Goal: Contribute content

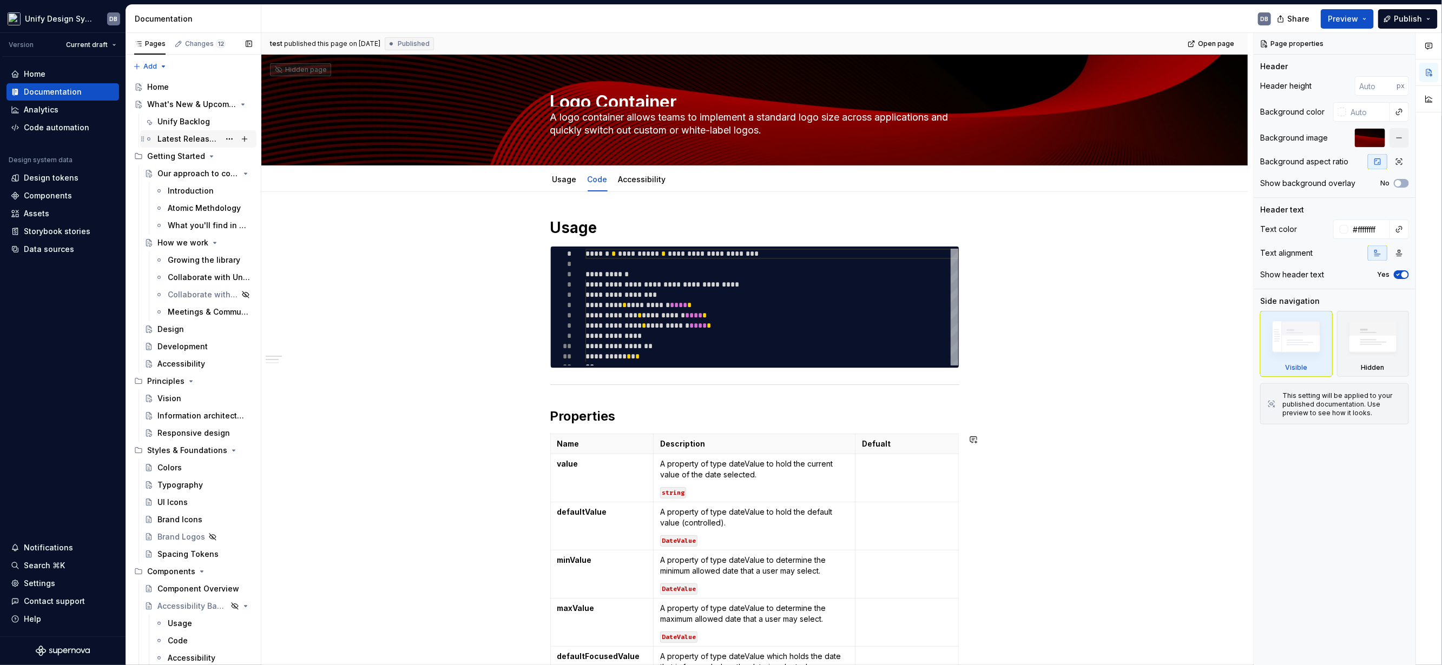
click at [203, 140] on div "Latest Release Notes" at bounding box center [188, 139] width 62 height 11
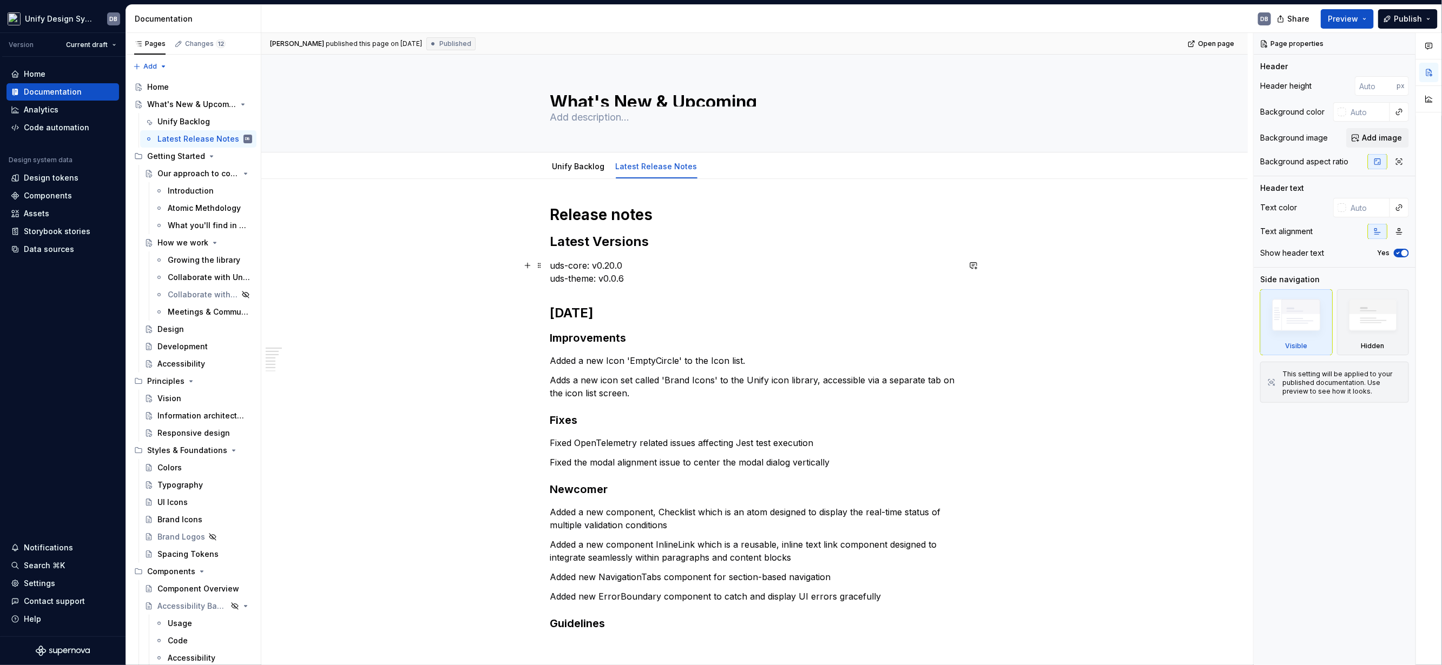
click at [619, 268] on p "uds-core: v0.20.0 uds-theme: v0.0.6" at bounding box center [754, 272] width 409 height 26
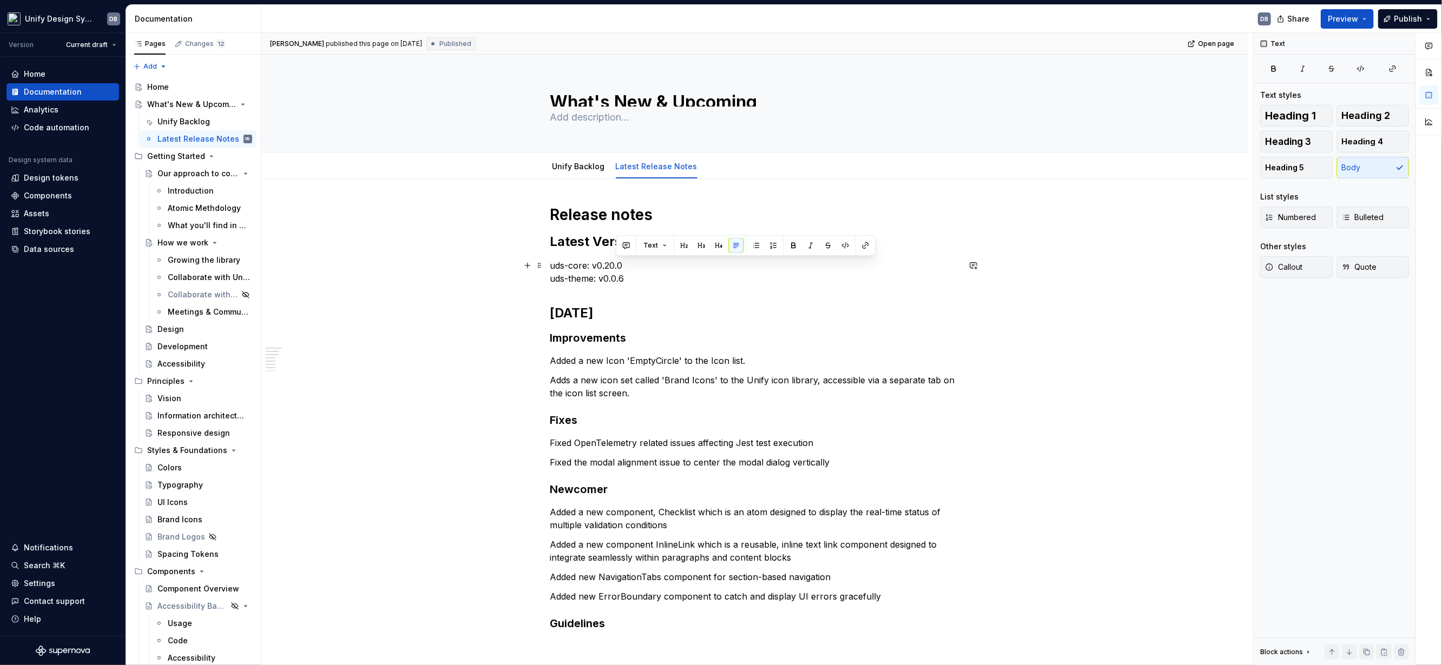
type textarea "*"
click at [619, 265] on p "uds-core: v0.20.0 uds-theme: v0.0.6" at bounding box center [754, 272] width 409 height 26
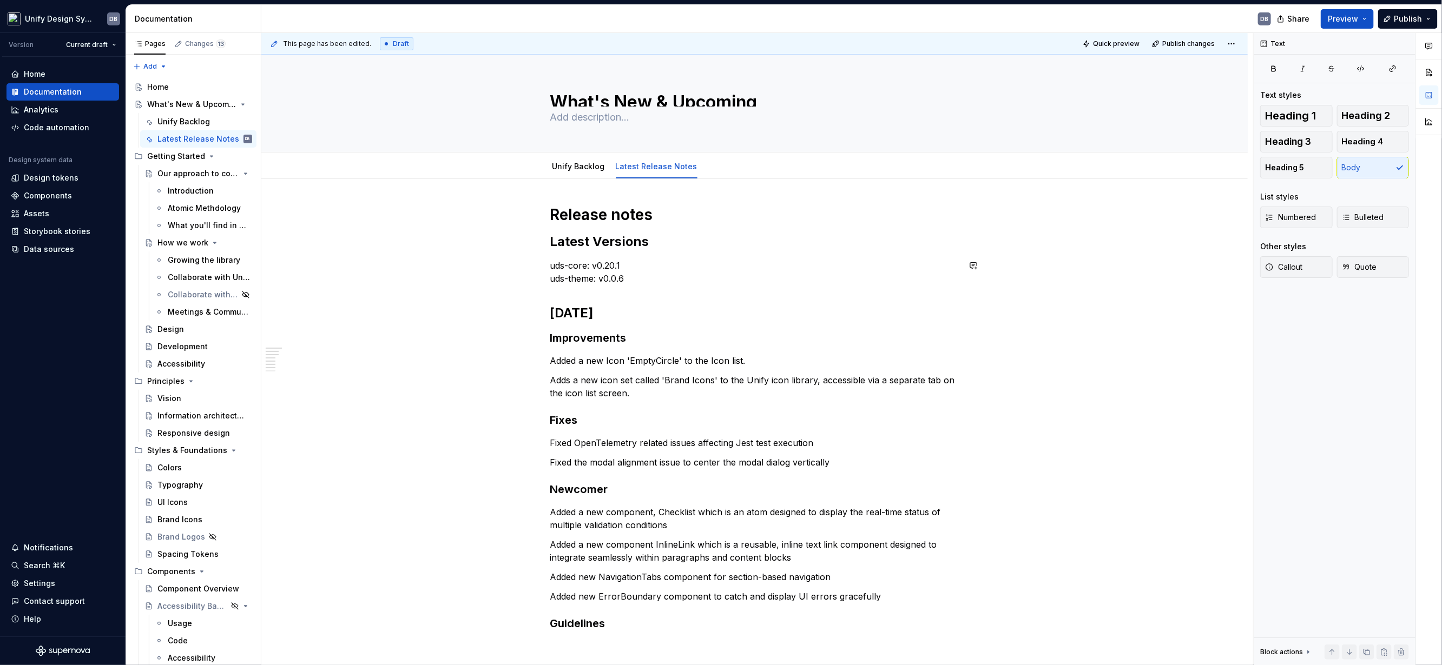
click at [705, 291] on div "Release notes Latest Versions uds-core: v0.20.1 uds-theme: v0.0.[DATE] Improvem…" at bounding box center [754, 477] width 409 height 544
drag, startPoint x: 547, startPoint y: 311, endPoint x: 574, endPoint y: 313, distance: 27.2
click at [570, 311] on div "This page has been edited. Draft Quick preview Publish changes What's New & Upc…" at bounding box center [757, 349] width 992 height 633
click at [631, 312] on h2 "[DATE]" at bounding box center [754, 313] width 409 height 17
click at [574, 313] on h2 "[DATE]" at bounding box center [754, 313] width 409 height 17
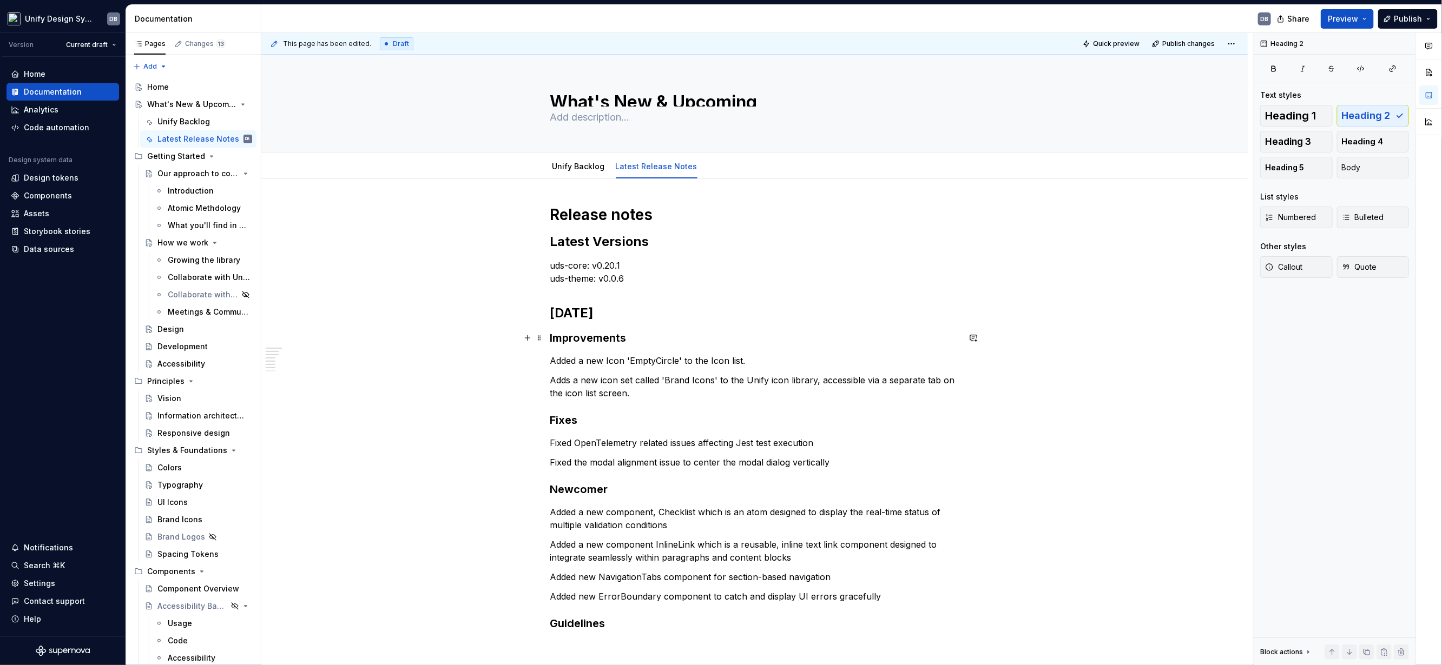
click at [664, 339] on h3 "Improvements" at bounding box center [754, 338] width 409 height 15
click at [550, 359] on p "Added a new Icon 'EmptyCircle' to the Icon list." at bounding box center [754, 360] width 409 height 13
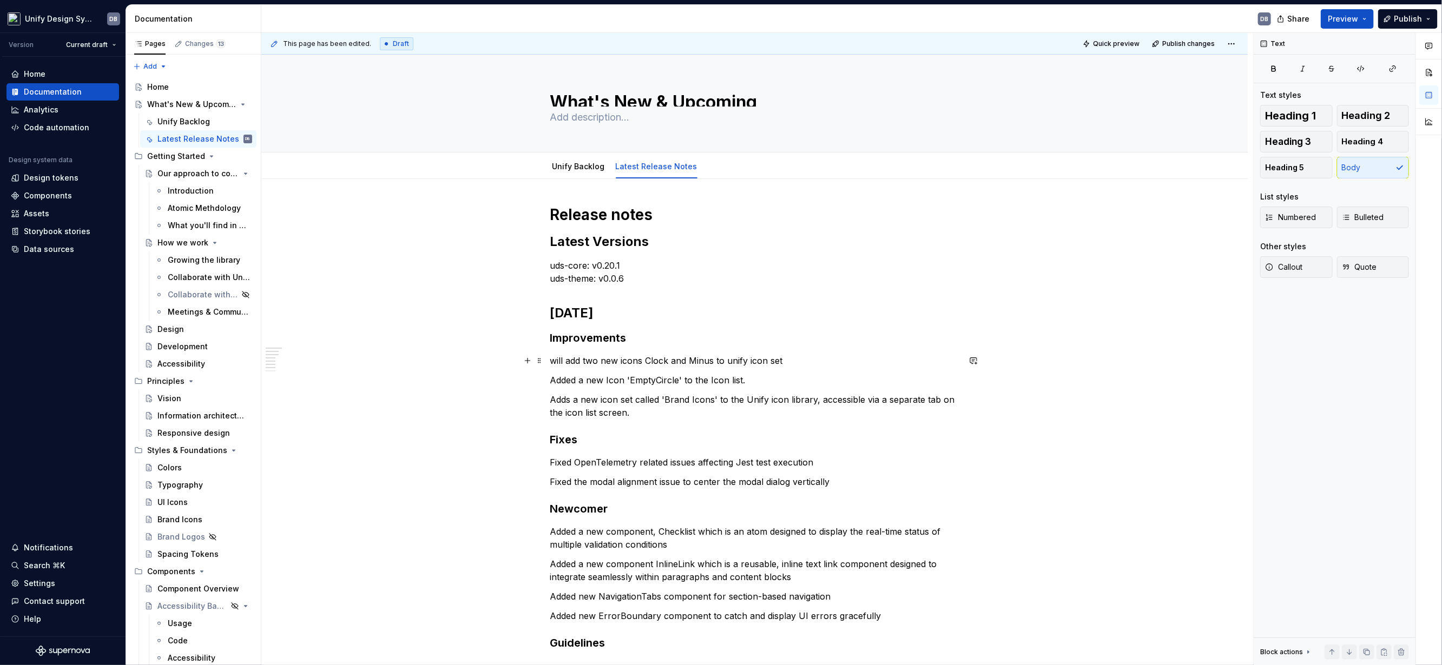
drag, startPoint x: 549, startPoint y: 361, endPoint x: 761, endPoint y: 355, distance: 212.1
click at [578, 360] on p "will add two new icons Clock and Minus to unify icon set" at bounding box center [754, 360] width 409 height 13
click at [644, 357] on p "Added two new icons Clock and Minus to unify icon set" at bounding box center [754, 360] width 409 height 13
click at [639, 364] on p "Added two new icons Clock and Minus to unify icon set" at bounding box center [754, 360] width 409 height 13
click at [661, 359] on p "Added two new icons ‘Clock and Minus to unify icon set" at bounding box center [754, 360] width 409 height 13
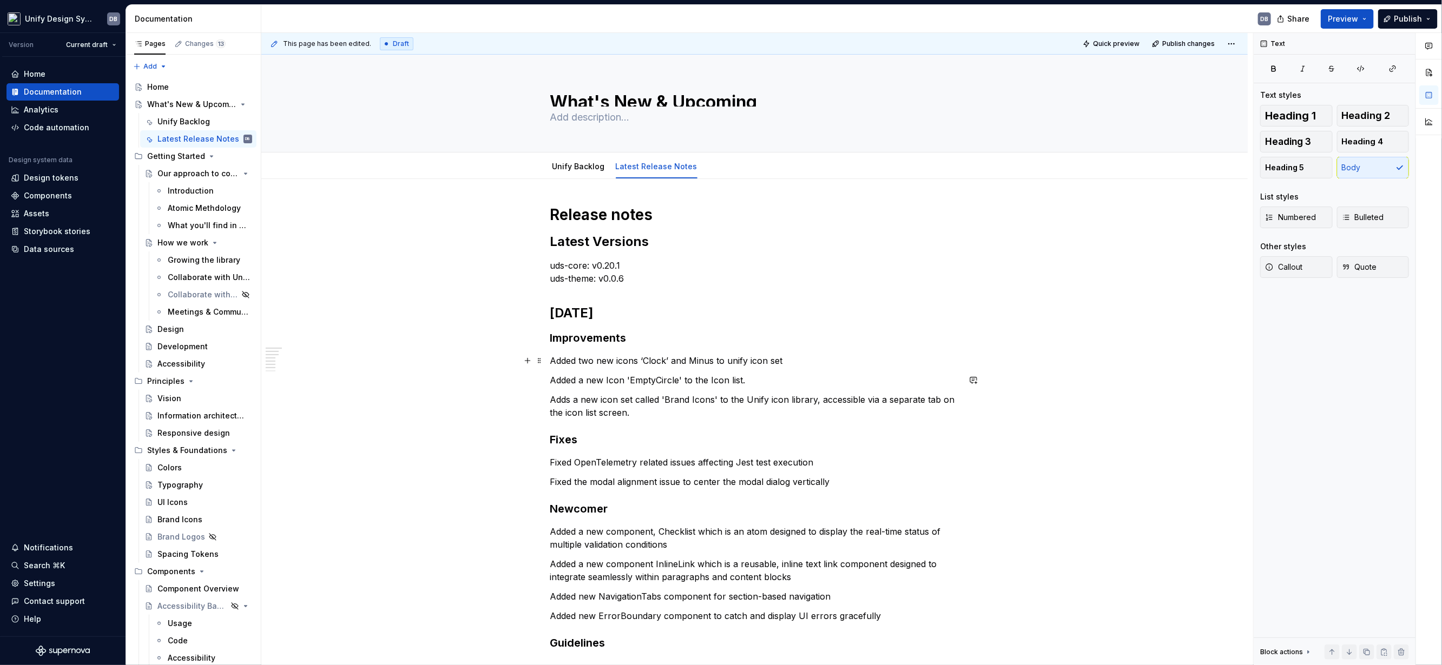
click at [689, 360] on p "Added two new icons ‘Clock’ and Minus to unify icon set" at bounding box center [754, 360] width 409 height 13
click at [711, 359] on p "Added two new icons ‘Clock’ and ‘Minus to unify icon set" at bounding box center [754, 360] width 409 height 13
click at [813, 364] on p "Added two new icons ‘Clock’ and ‘Minus’ to unify icon set" at bounding box center [754, 360] width 409 height 13
click at [550, 362] on p "Added two new icons ‘Clock’ and ‘Minus’ to unify icon set." at bounding box center [754, 360] width 409 height 13
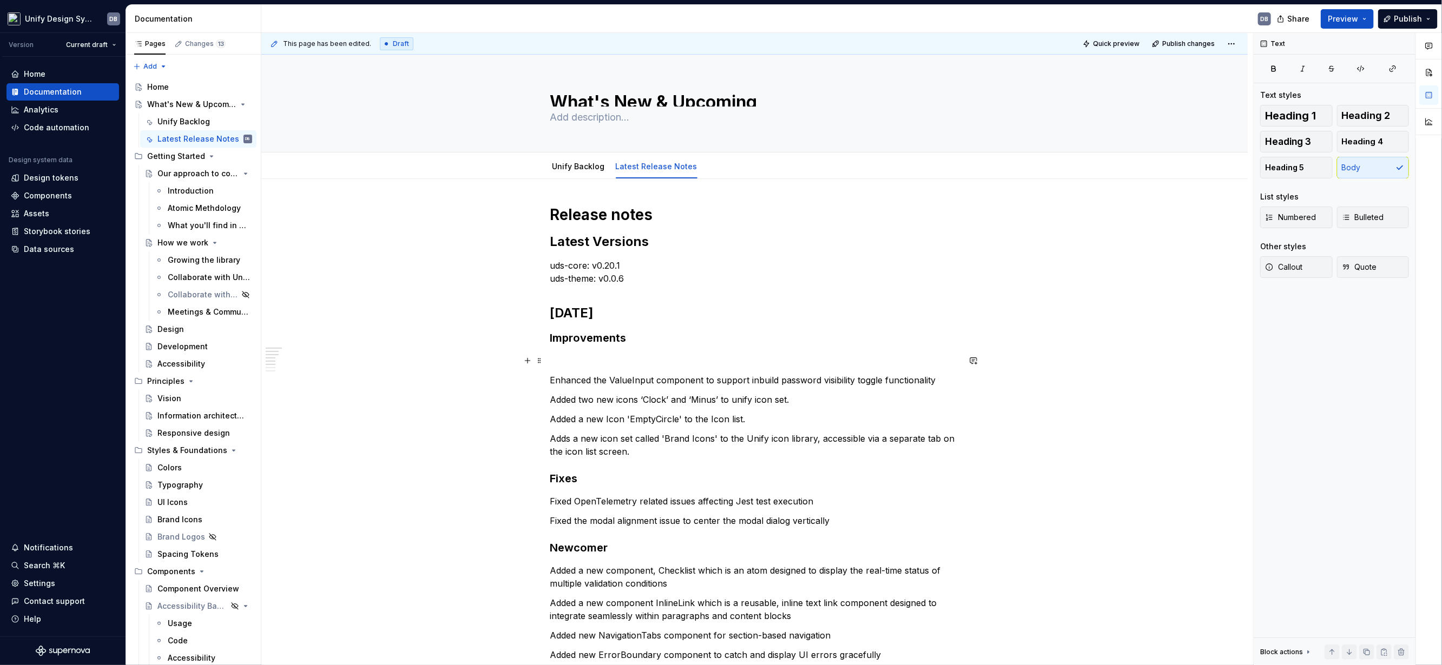
click at [572, 362] on p at bounding box center [754, 360] width 409 height 13
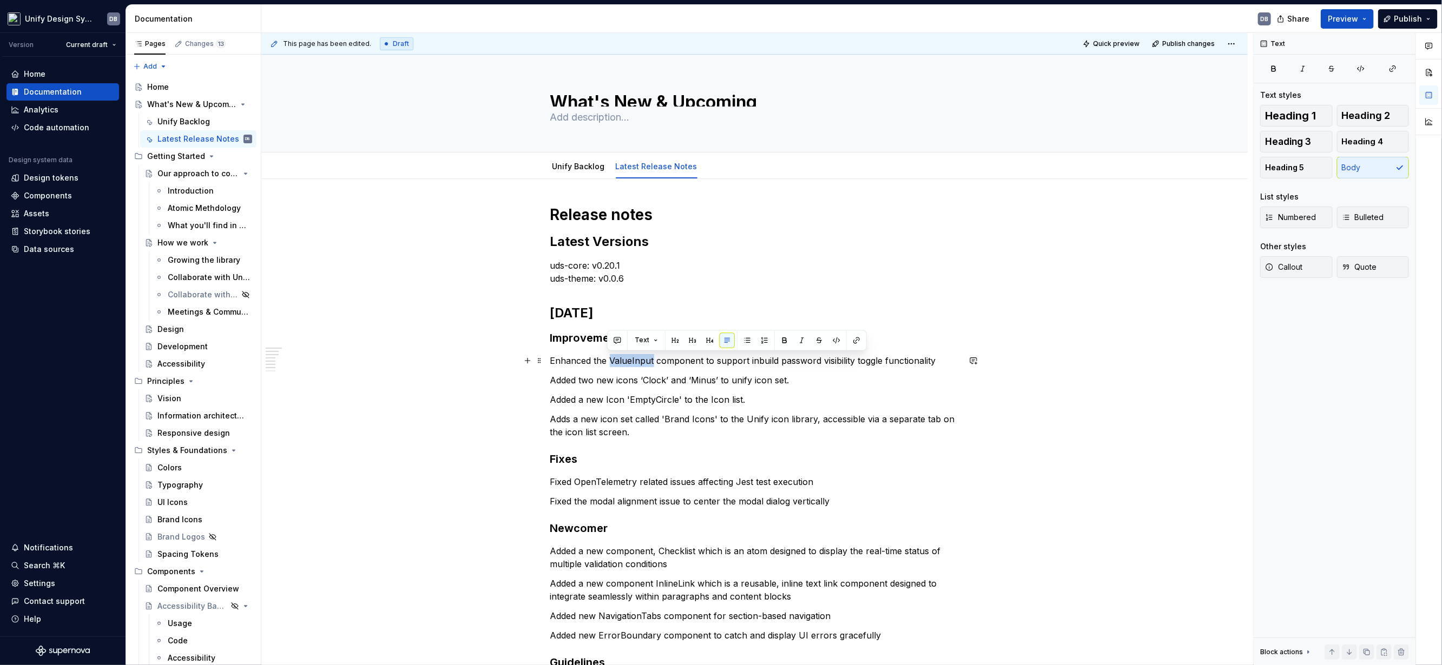
drag, startPoint x: 607, startPoint y: 359, endPoint x: 649, endPoint y: 358, distance: 42.2
click at [649, 358] on p "Enhanced the ValueInput component to support inbuild password visibility toggle…" at bounding box center [754, 360] width 409 height 13
click at [938, 361] on p "Enhanced the ValueInput component to support inbuild password visibility toggle…" at bounding box center [754, 360] width 409 height 13
drag, startPoint x: 549, startPoint y: 361, endPoint x: 933, endPoint y: 358, distance: 384.1
click at [933, 358] on p "Enhanced the ValueInput component to support inbuild password visibility toggle…" at bounding box center [754, 360] width 409 height 13
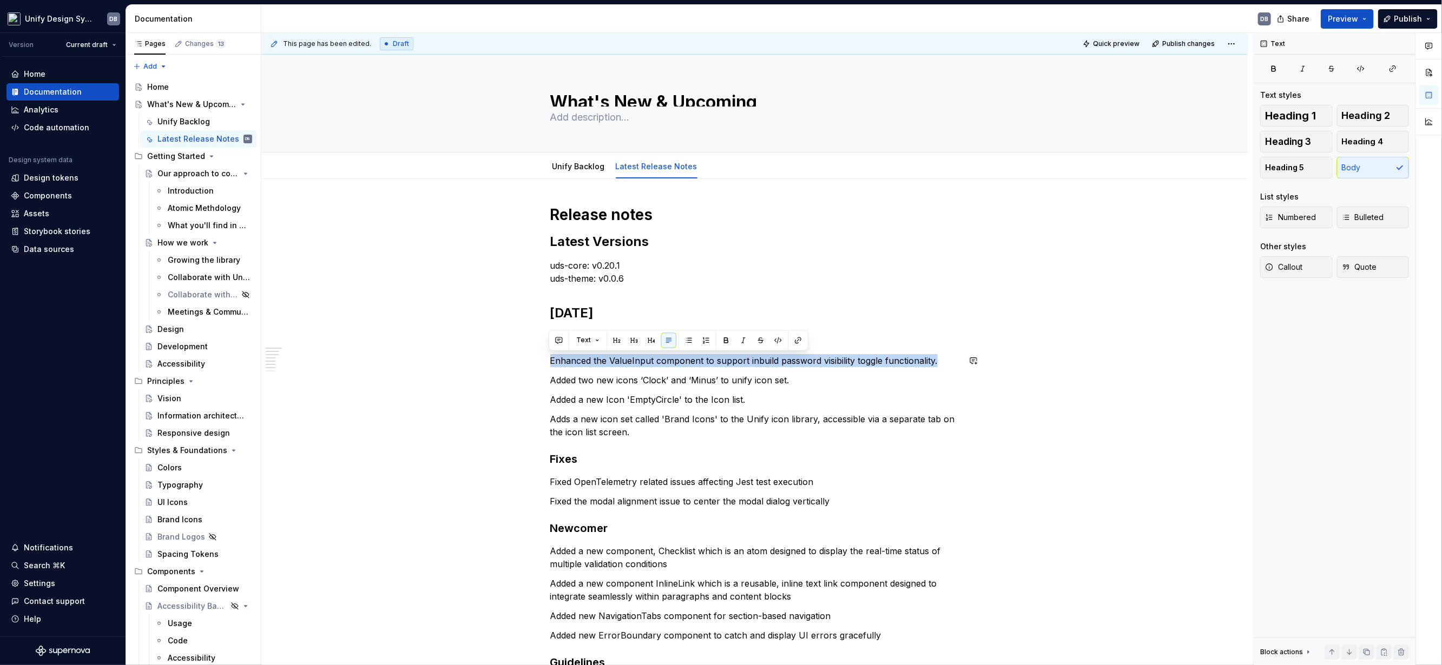
copy p "Enhanced the ValueInput component to support inbuild password visibility toggle…"
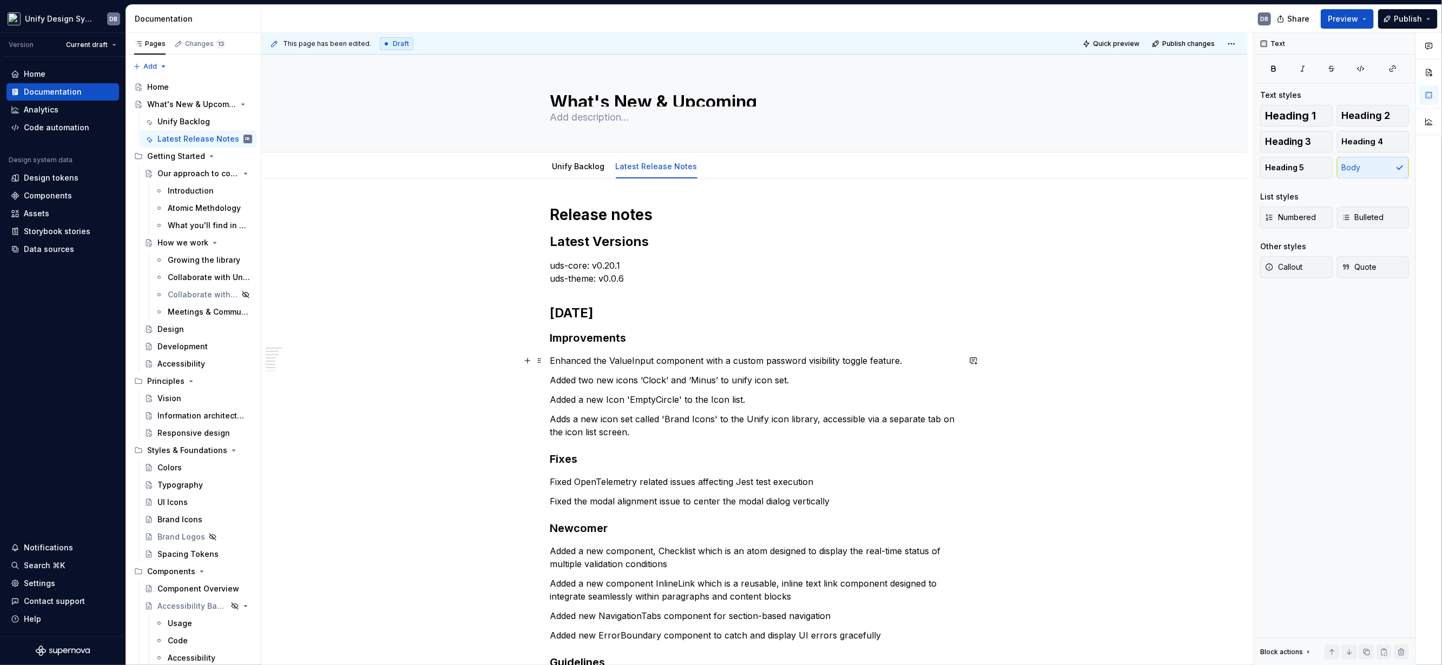
click at [625, 361] on p "Enhanced the ValueInput component with a custom password visibility toggle feat…" at bounding box center [754, 360] width 409 height 13
click at [895, 419] on p "Adds a new icon set called 'Brand Icons' to the Unify icon library, accessible …" at bounding box center [754, 426] width 409 height 26
click at [797, 379] on p "Added two new icons ‘Clock’ and ‘Minus’ to unify icon set." at bounding box center [754, 380] width 409 height 13
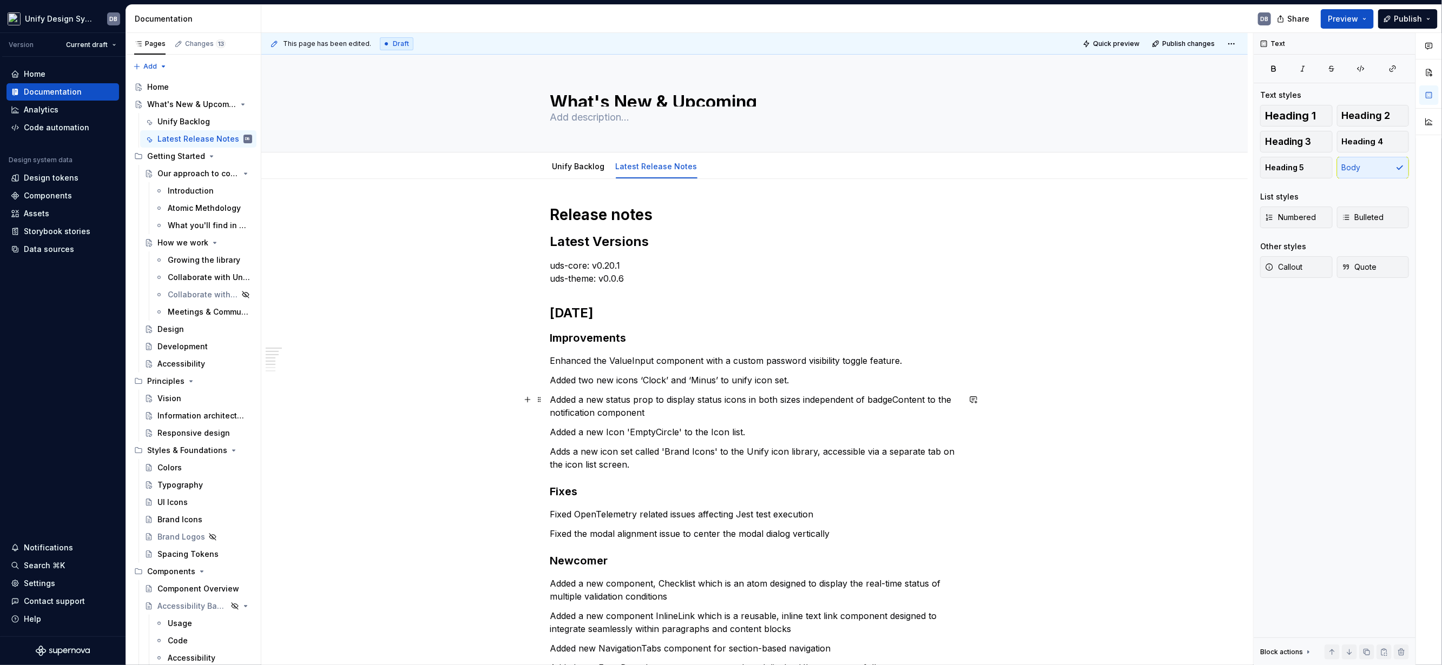
click at [606, 401] on p "Added a new status prop to display status icons in both sizes independent of ba…" at bounding box center [754, 406] width 409 height 26
click at [631, 397] on p "Added a new ‘status prop to display status icons in both sizes independent of b…" at bounding box center [754, 406] width 409 height 26
click at [650, 413] on p "Added a new ‘status’ prop to display status icons in both sizes independent of …" at bounding box center [754, 406] width 409 height 26
click at [550, 399] on p "Added a new ‘status’ prop to display status icons in both sizes independent of …" at bounding box center [754, 406] width 409 height 26
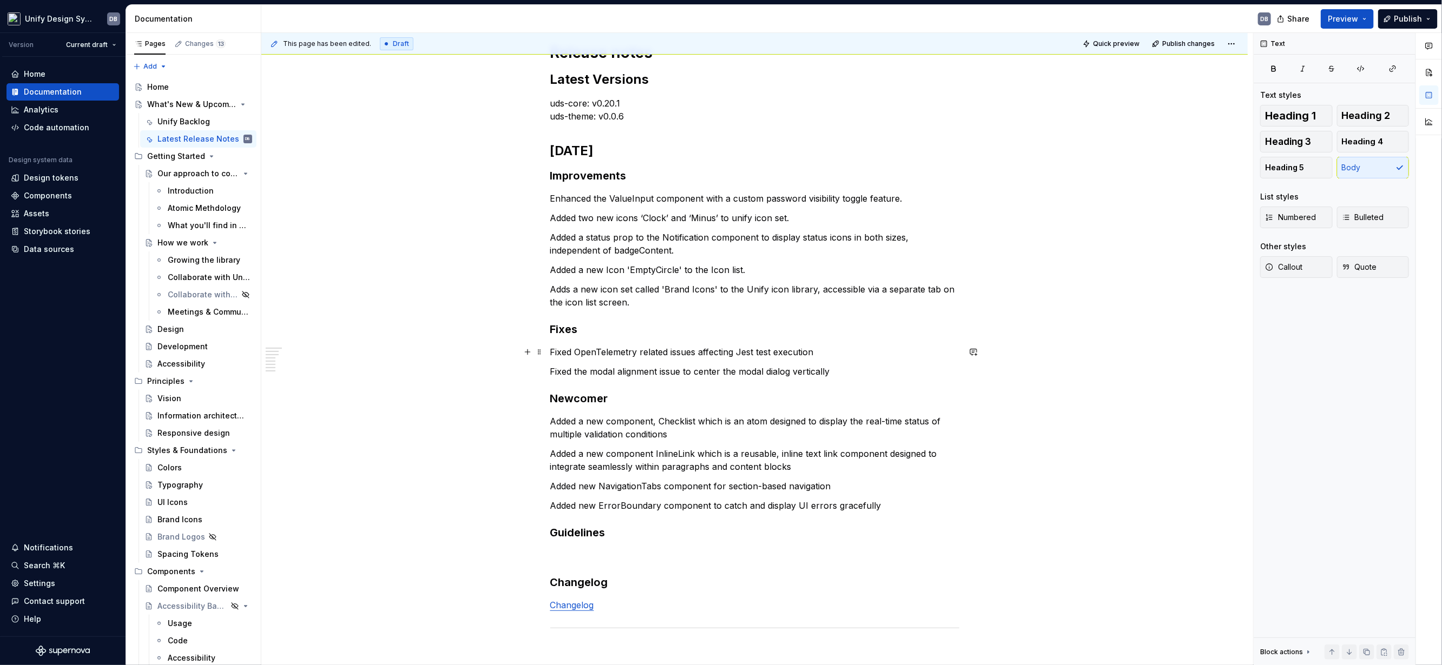
click at [550, 349] on p "Fixed OpenTelemetry related issues affecting Jest test execution" at bounding box center [754, 352] width 409 height 13
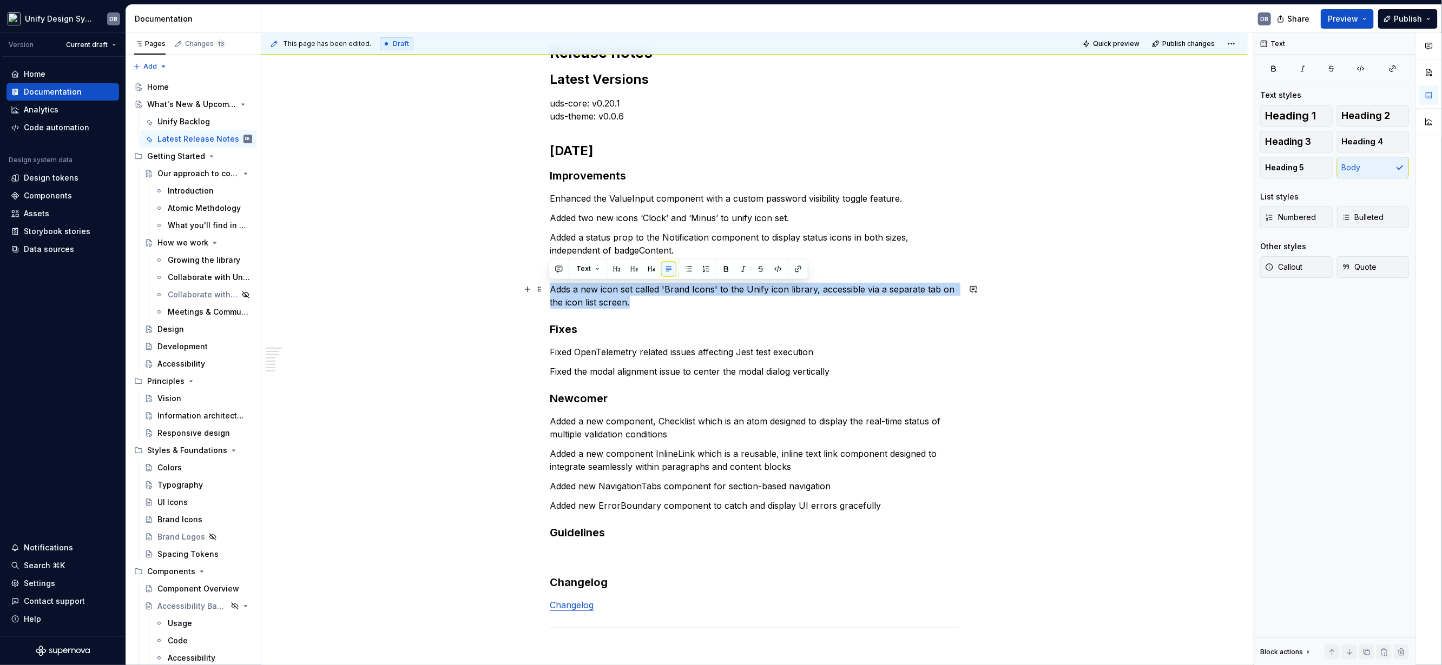
drag, startPoint x: 638, startPoint y: 302, endPoint x: 550, endPoint y: 288, distance: 88.8
click at [550, 288] on p "Adds a new icon set called 'Brand Icons' to the Unify icon library, accessible …" at bounding box center [754, 296] width 409 height 26
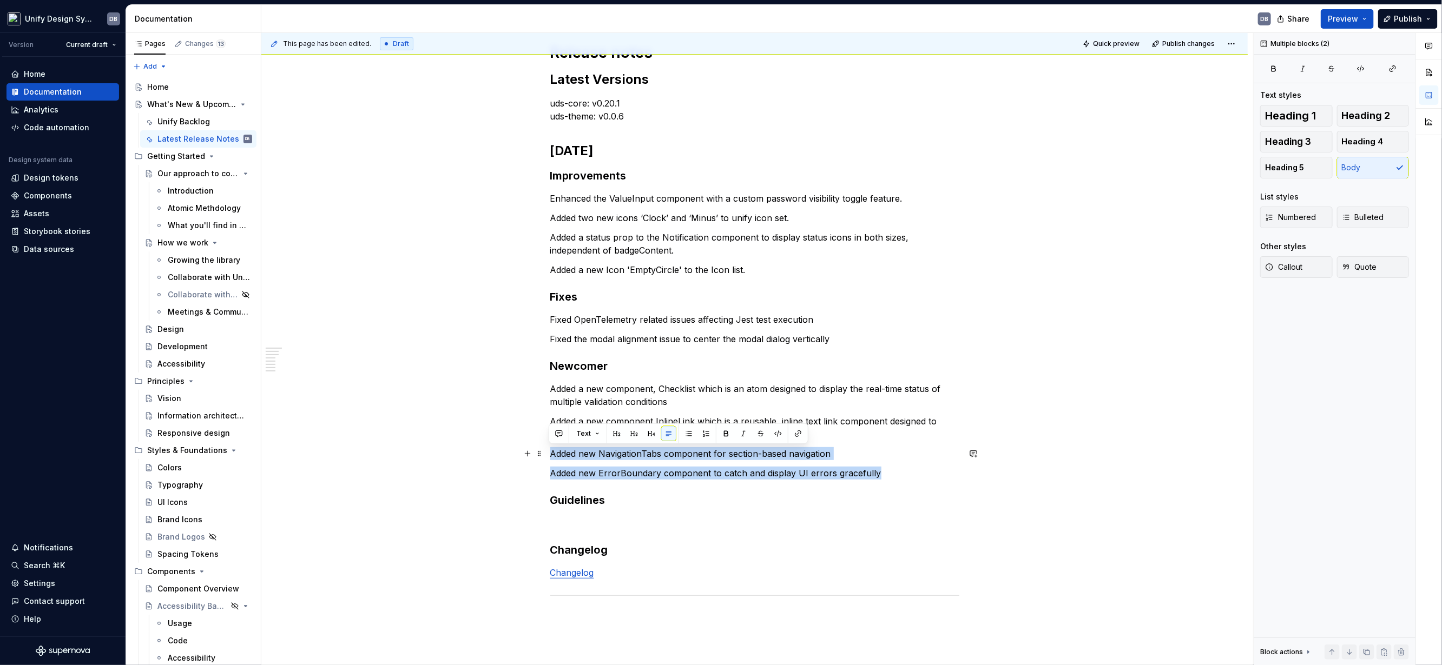
drag, startPoint x: 883, startPoint y: 471, endPoint x: 549, endPoint y: 453, distance: 334.8
click at [550, 453] on div "Release notes Latest Versions uds-core: v0.20.1 uds-theme: v0.0.[DATE] Improvem…" at bounding box center [754, 334] width 409 height 583
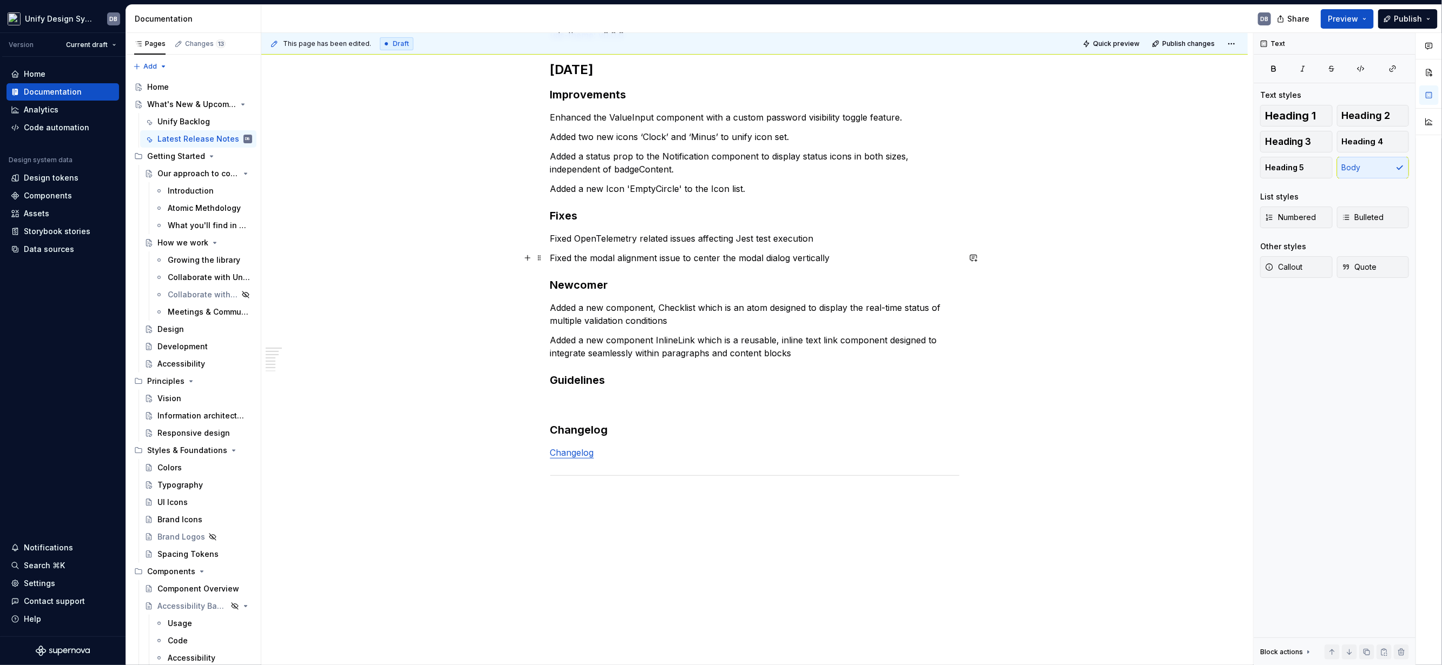
scroll to position [0, 0]
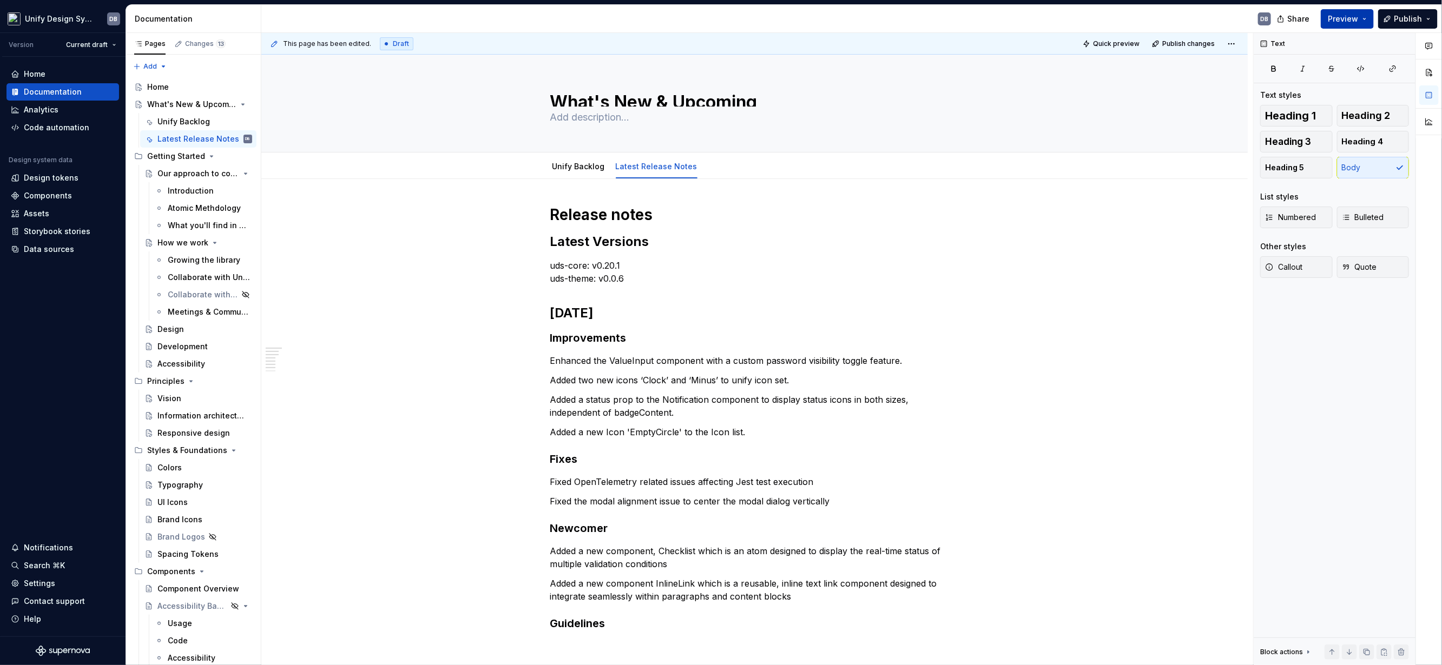
click at [1367, 20] on button "Preview" at bounding box center [1346, 18] width 53 height 19
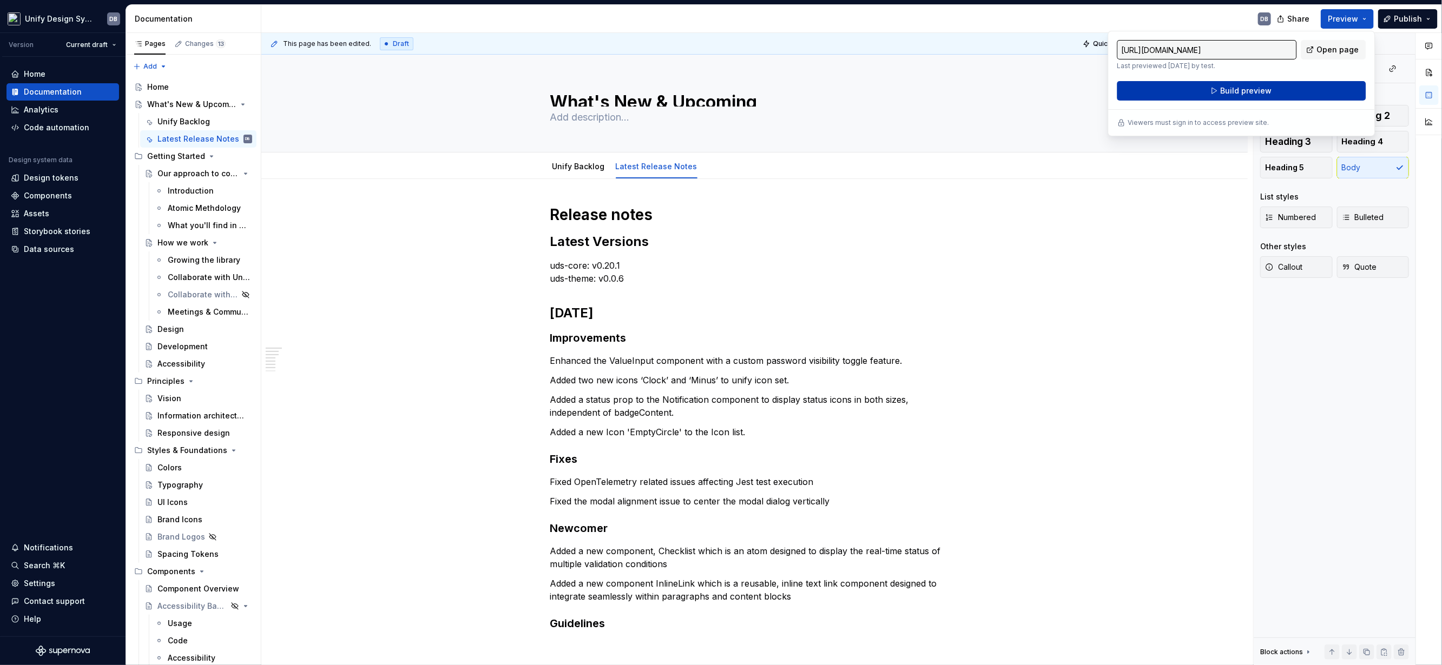
click at [1245, 91] on span "Build preview" at bounding box center [1245, 90] width 51 height 11
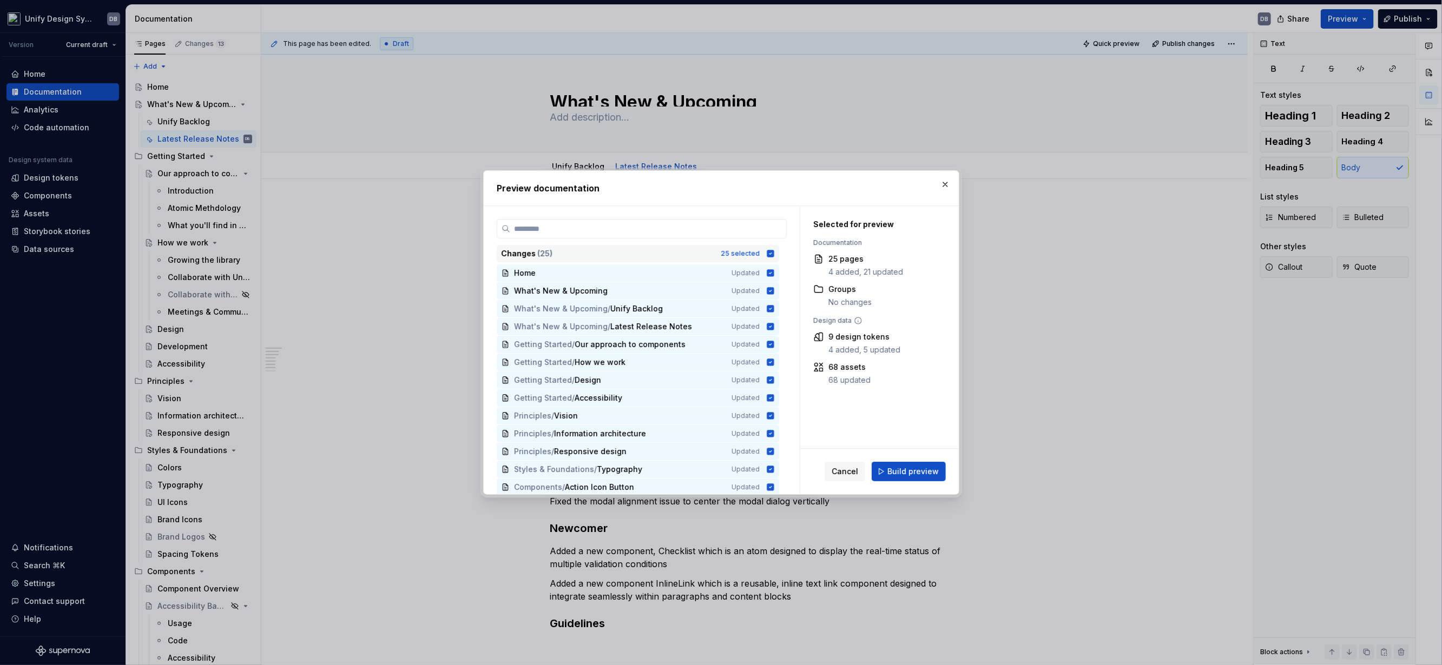
click at [768, 253] on icon at bounding box center [770, 253] width 7 height 7
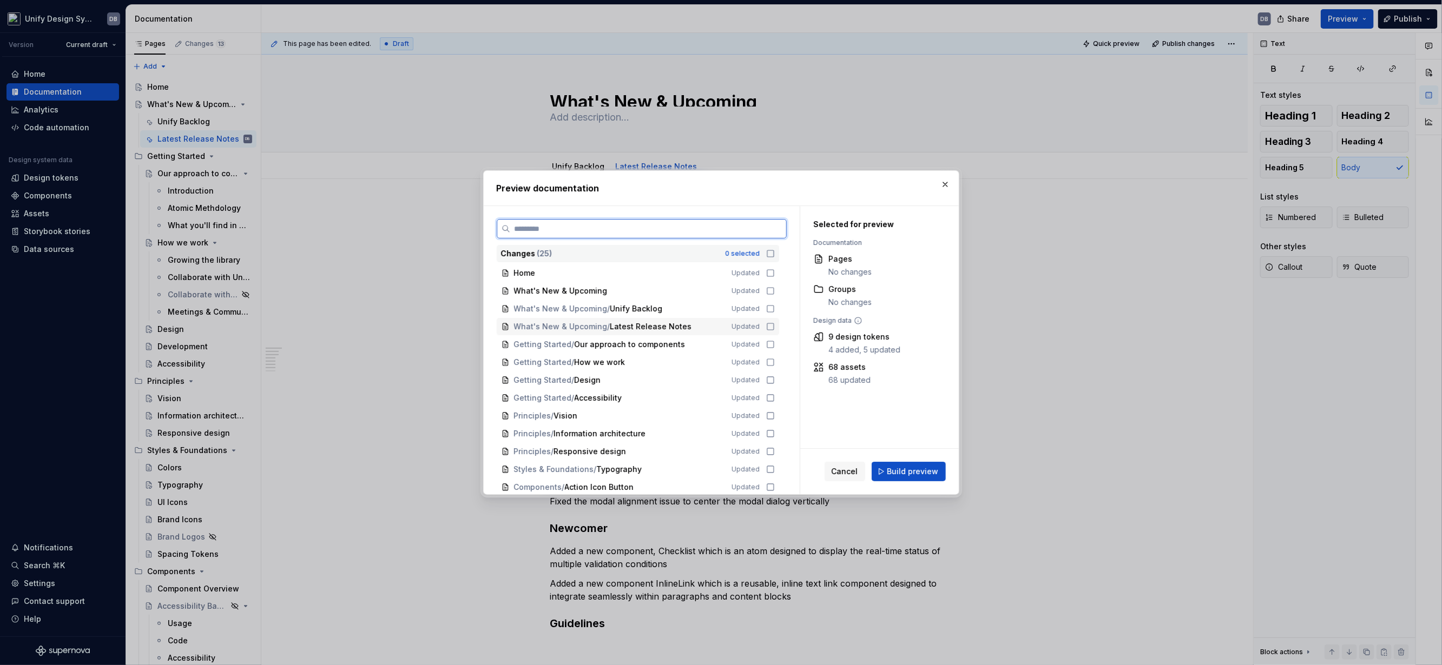
click at [766, 325] on icon at bounding box center [770, 326] width 9 height 9
click at [901, 472] on span "Build preview" at bounding box center [912, 471] width 51 height 11
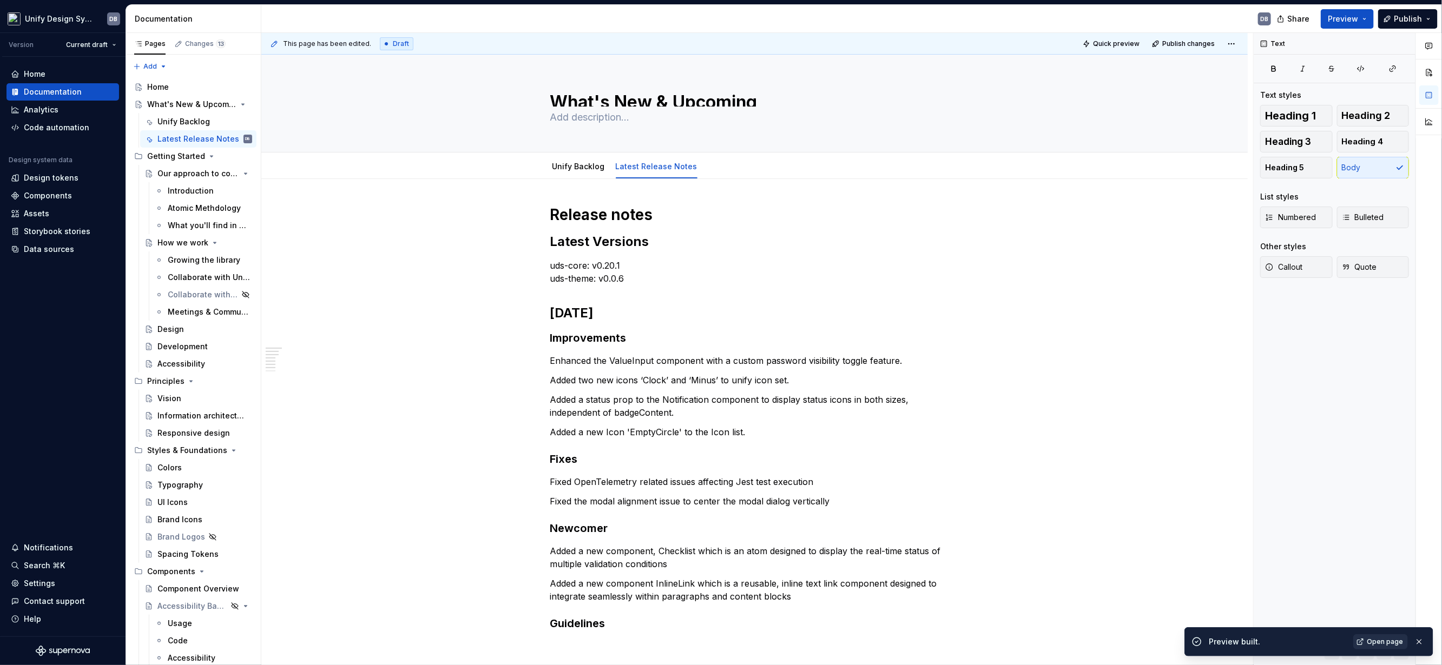
click at [1388, 639] on span "Open page" at bounding box center [1384, 642] width 36 height 9
click at [195, 117] on div "Unify Backlog" at bounding box center [183, 121] width 52 height 11
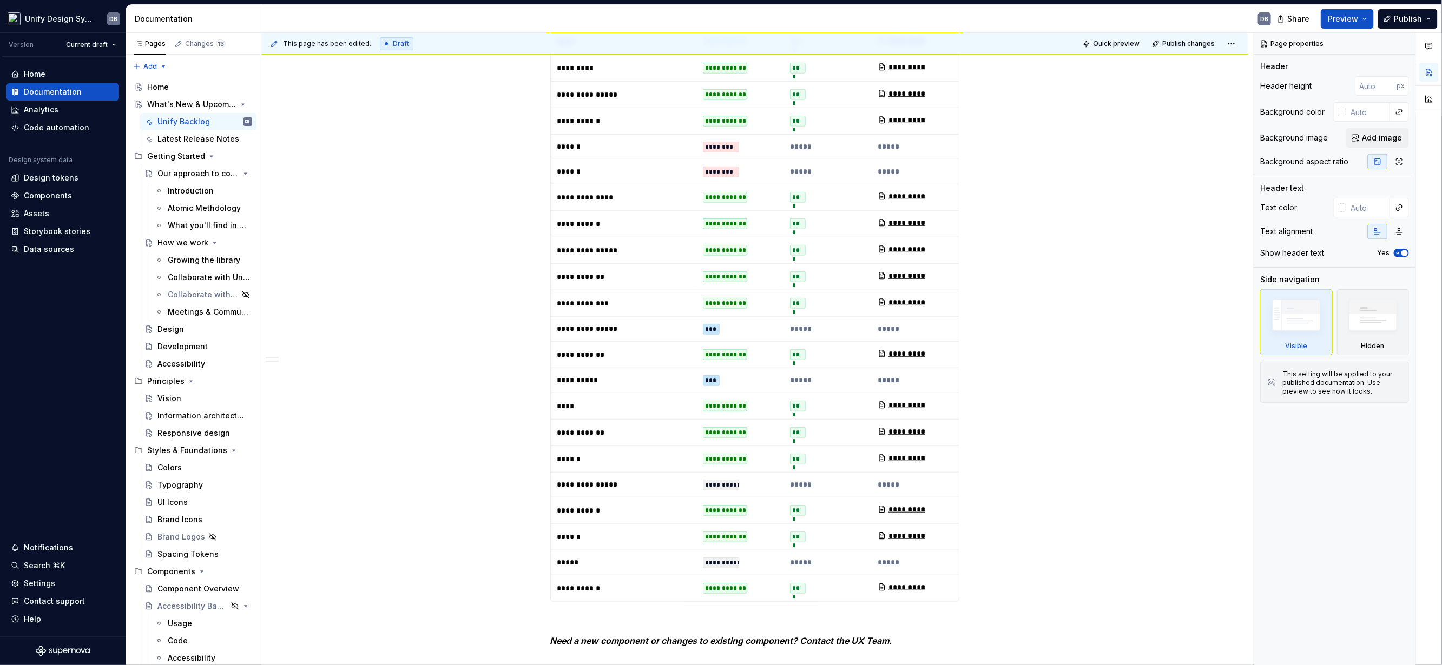
scroll to position [649, 0]
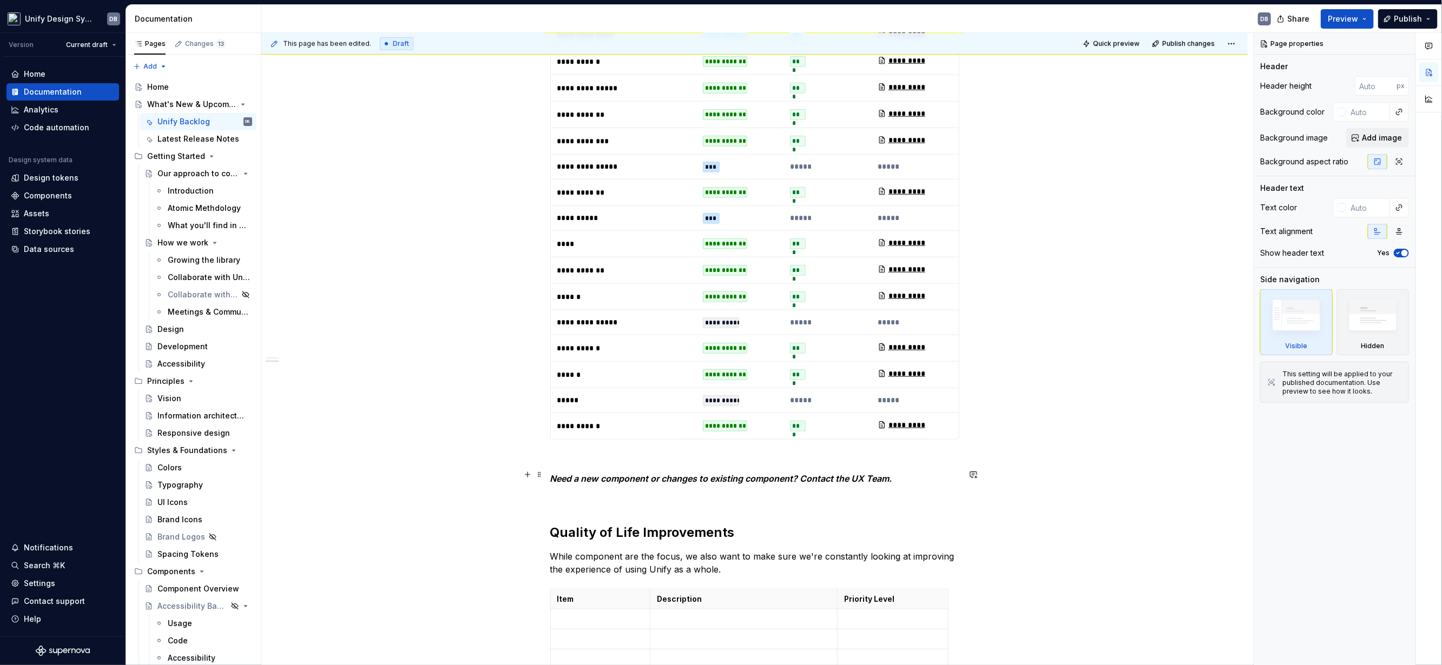
click at [732, 479] on em "Need a new component or changes to existing component? Contact the UX Team." at bounding box center [721, 478] width 342 height 11
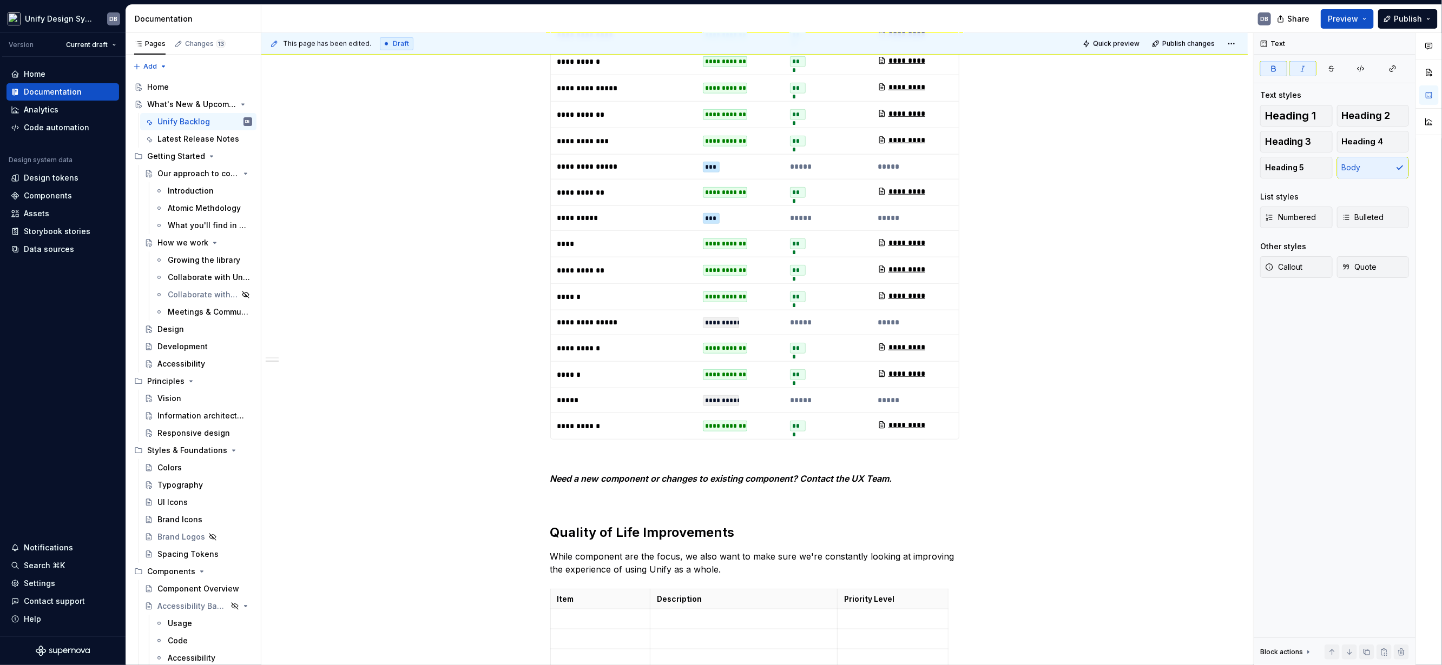
click at [727, 380] on td "**********" at bounding box center [740, 374] width 88 height 27
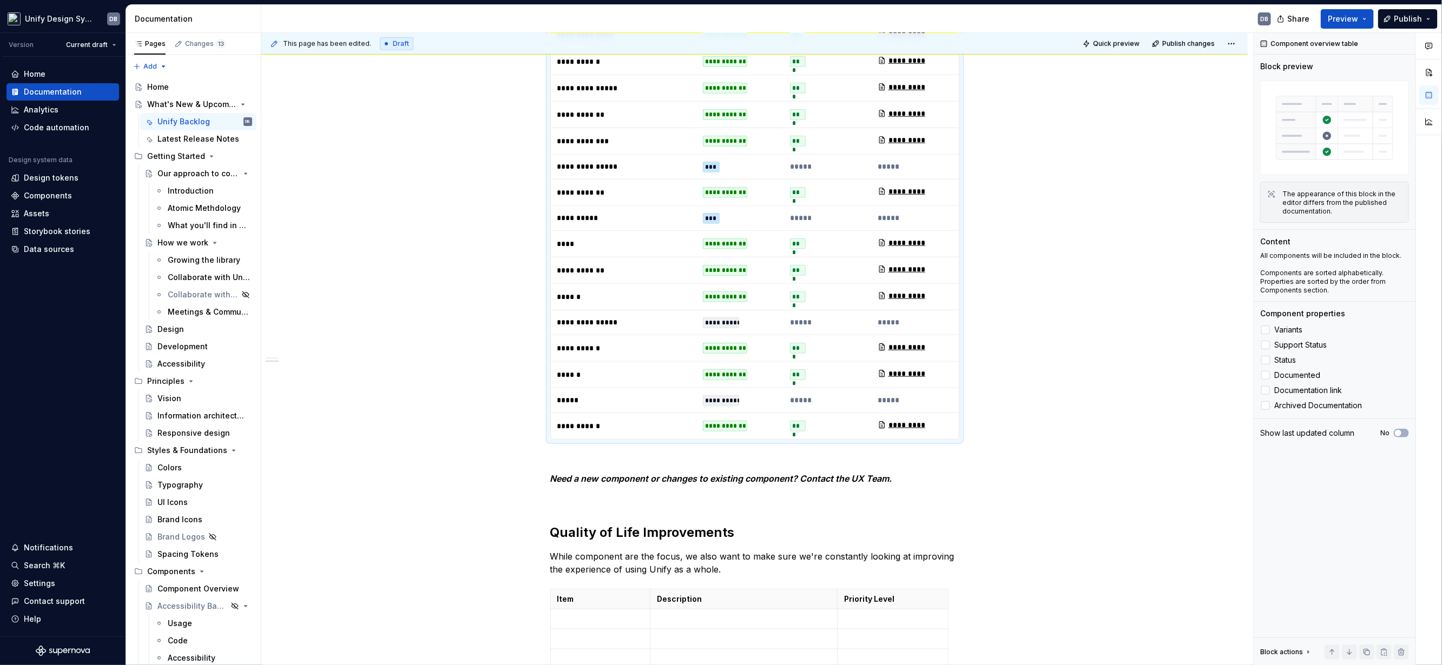
click at [742, 369] on div "**********" at bounding box center [725, 374] width 44 height 11
click at [738, 370] on div "**********" at bounding box center [725, 374] width 44 height 11
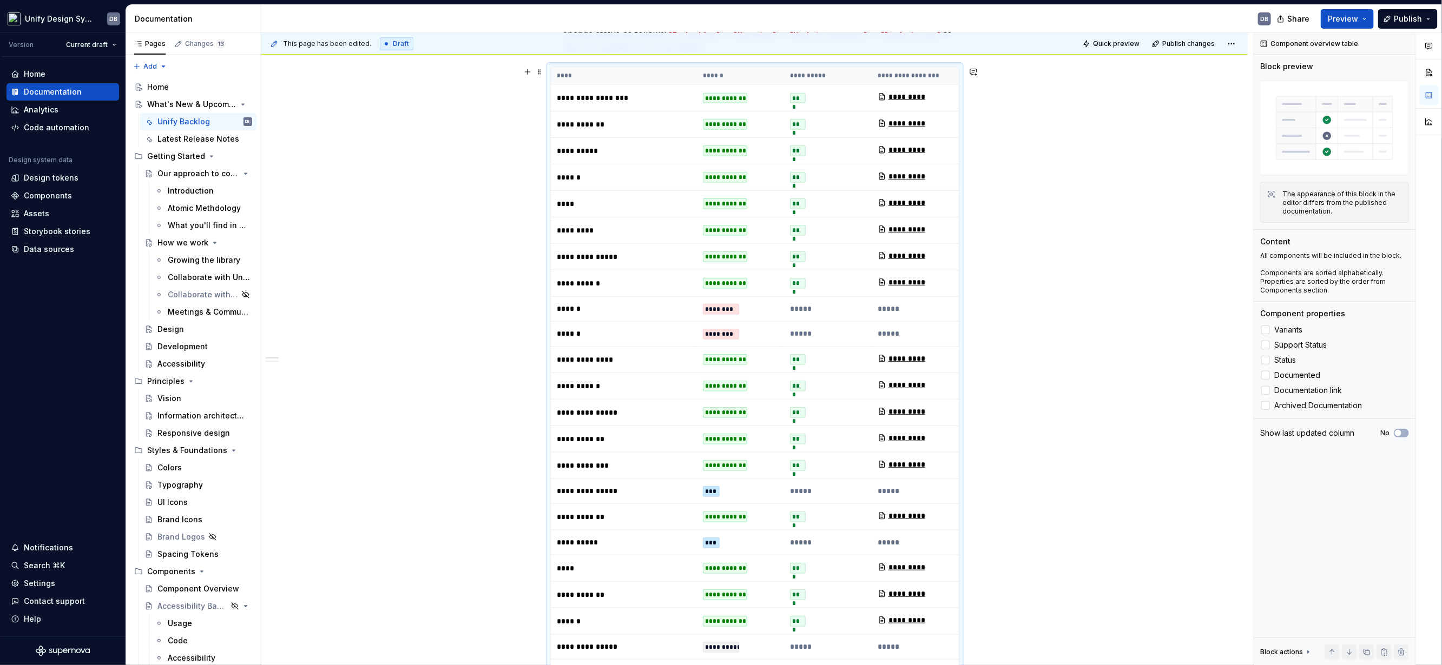
scroll to position [162, 0]
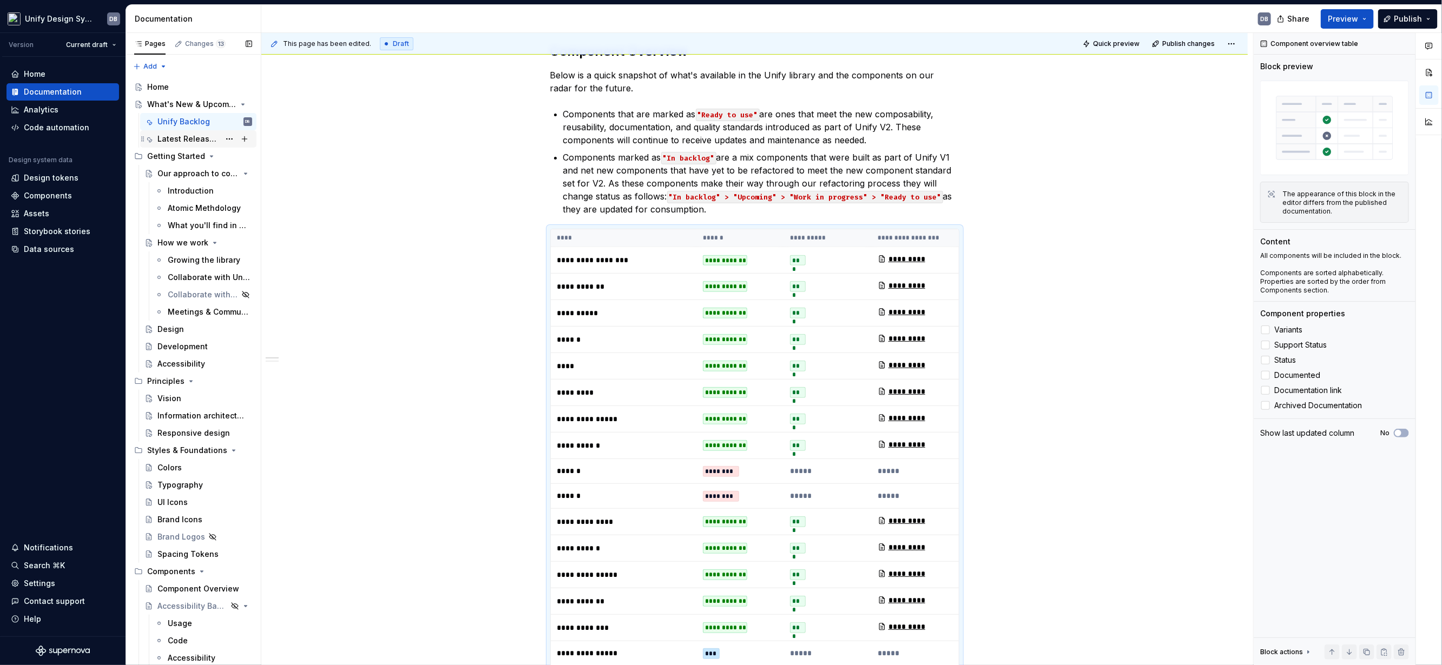
click at [190, 141] on div "Latest Release Notes" at bounding box center [188, 139] width 62 height 11
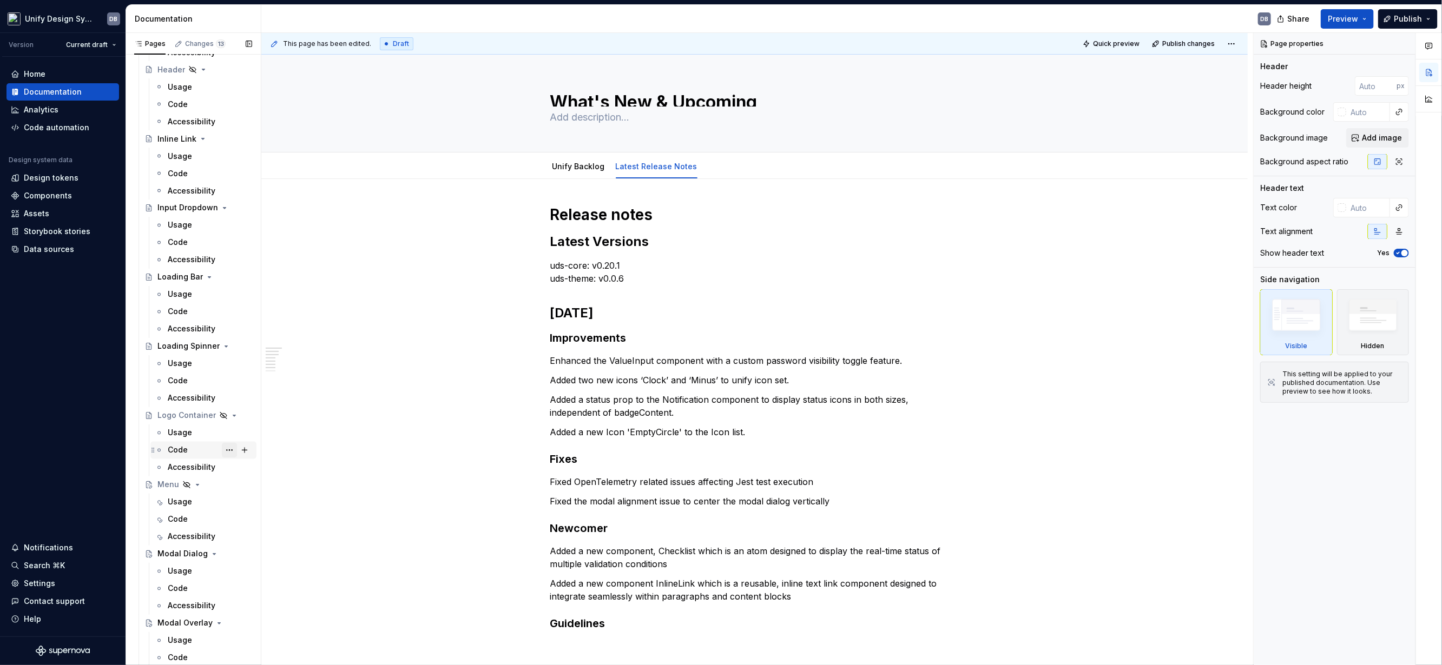
scroll to position [1379, 0]
click at [175, 440] on div "Code" at bounding box center [178, 438] width 20 height 11
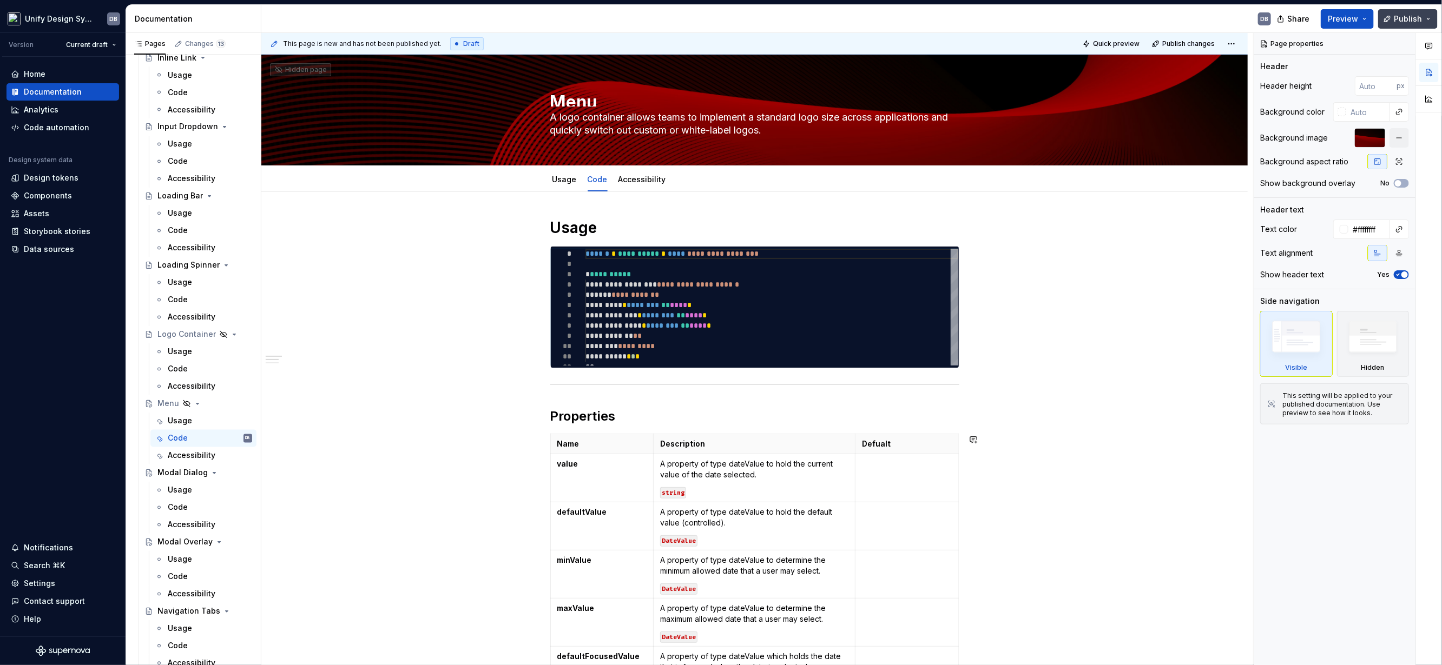
click at [1430, 18] on button "Publish" at bounding box center [1408, 18] width 60 height 19
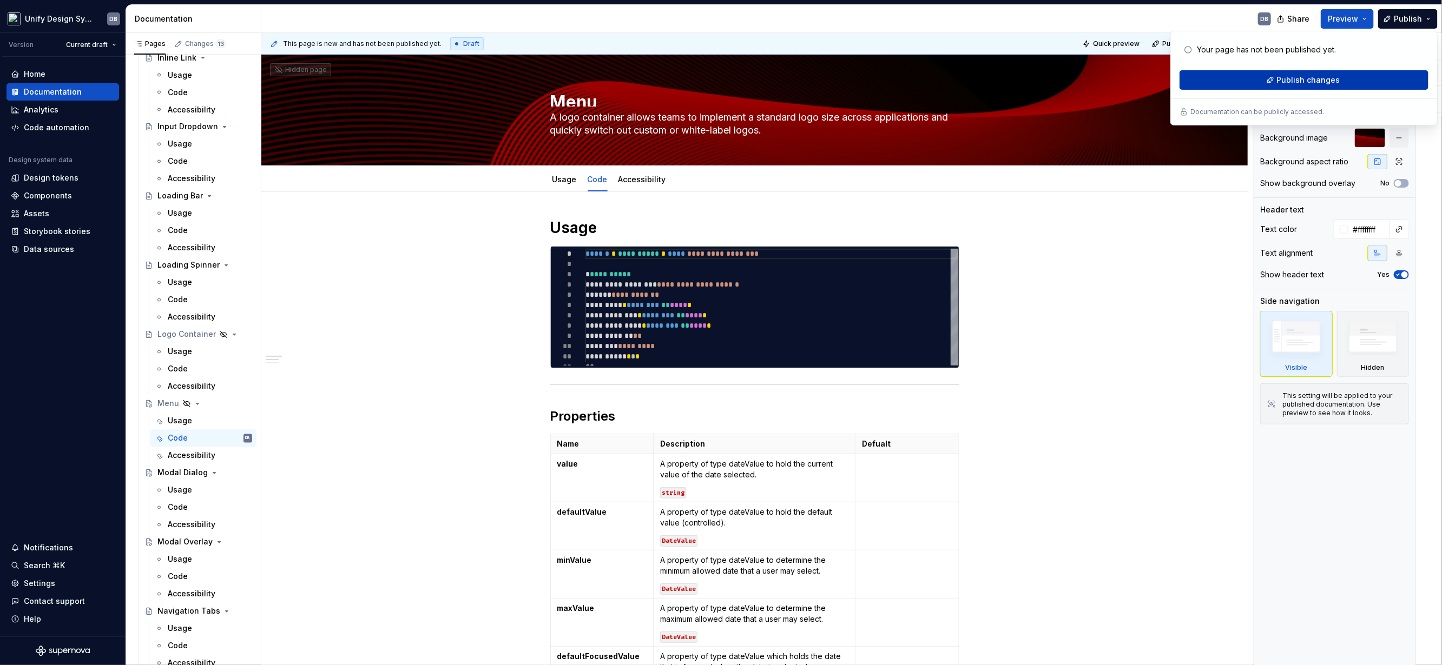
click at [1311, 78] on span "Publish changes" at bounding box center [1308, 80] width 63 height 11
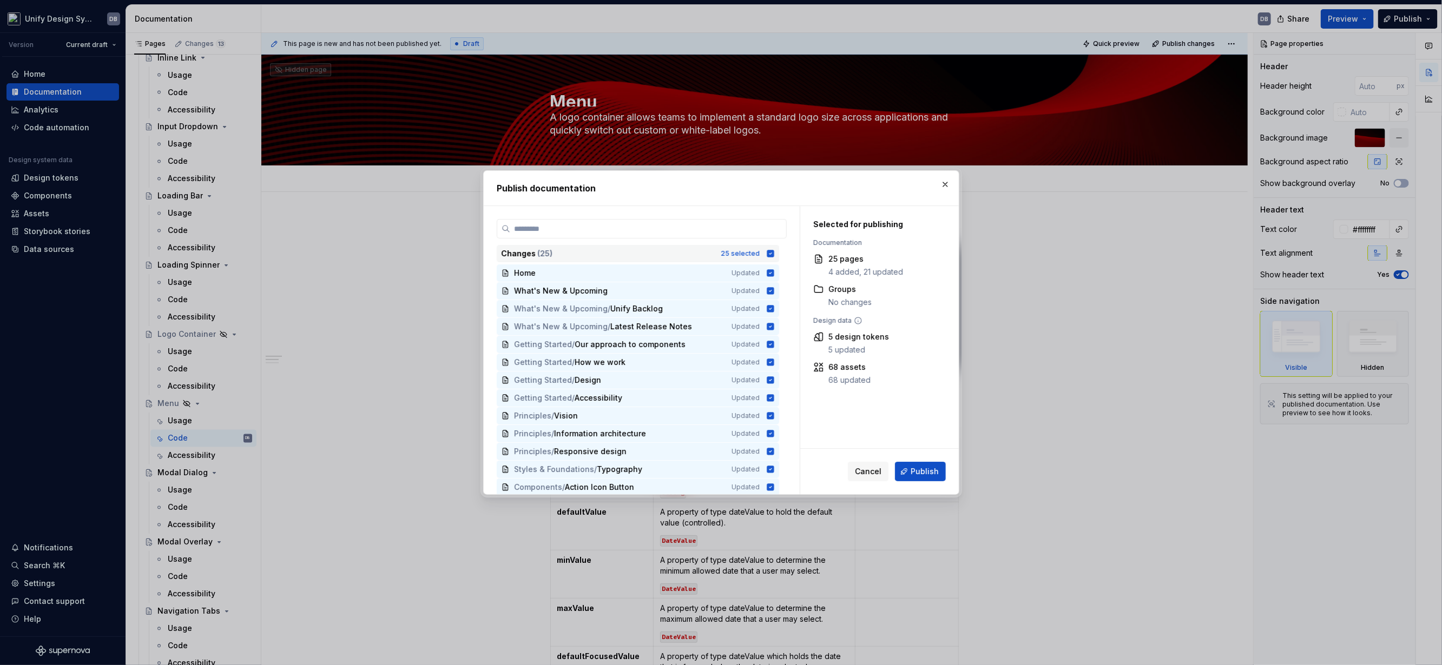
click at [767, 252] on icon at bounding box center [770, 253] width 7 height 7
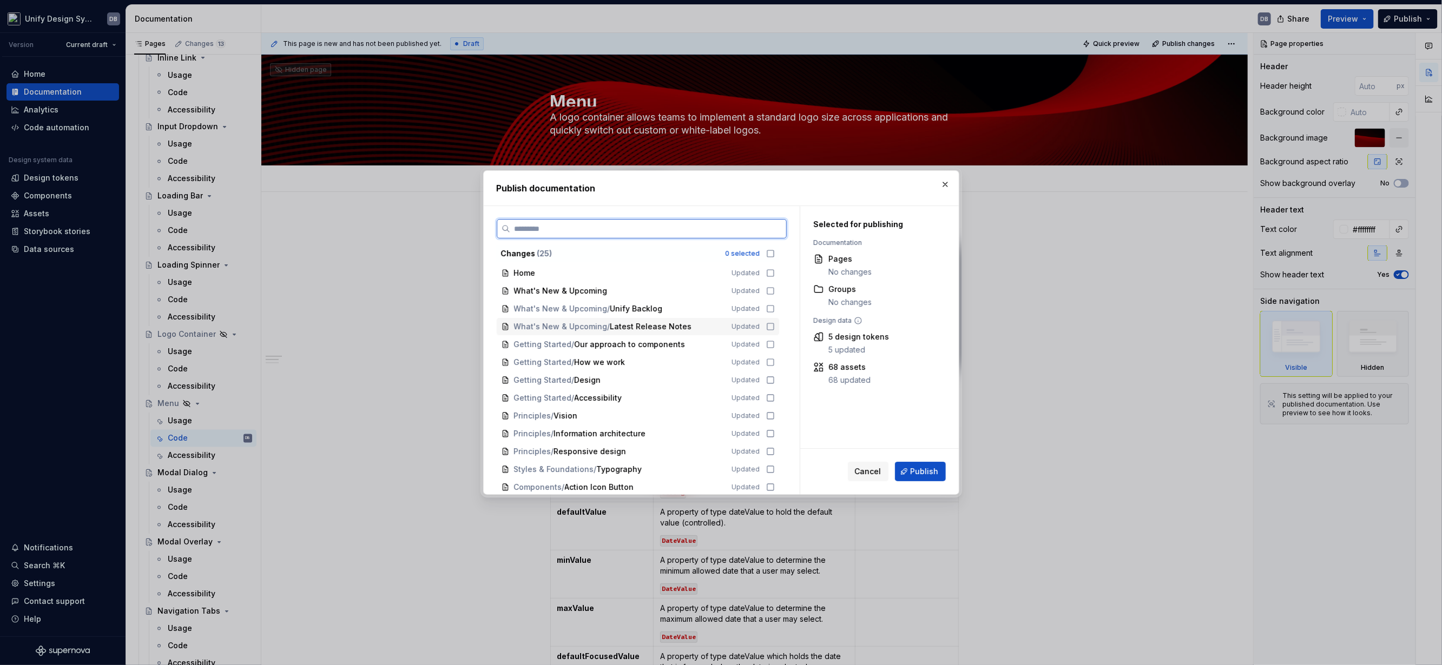
click at [766, 327] on icon at bounding box center [770, 326] width 9 height 9
click at [924, 474] on span "Publish" at bounding box center [924, 471] width 28 height 11
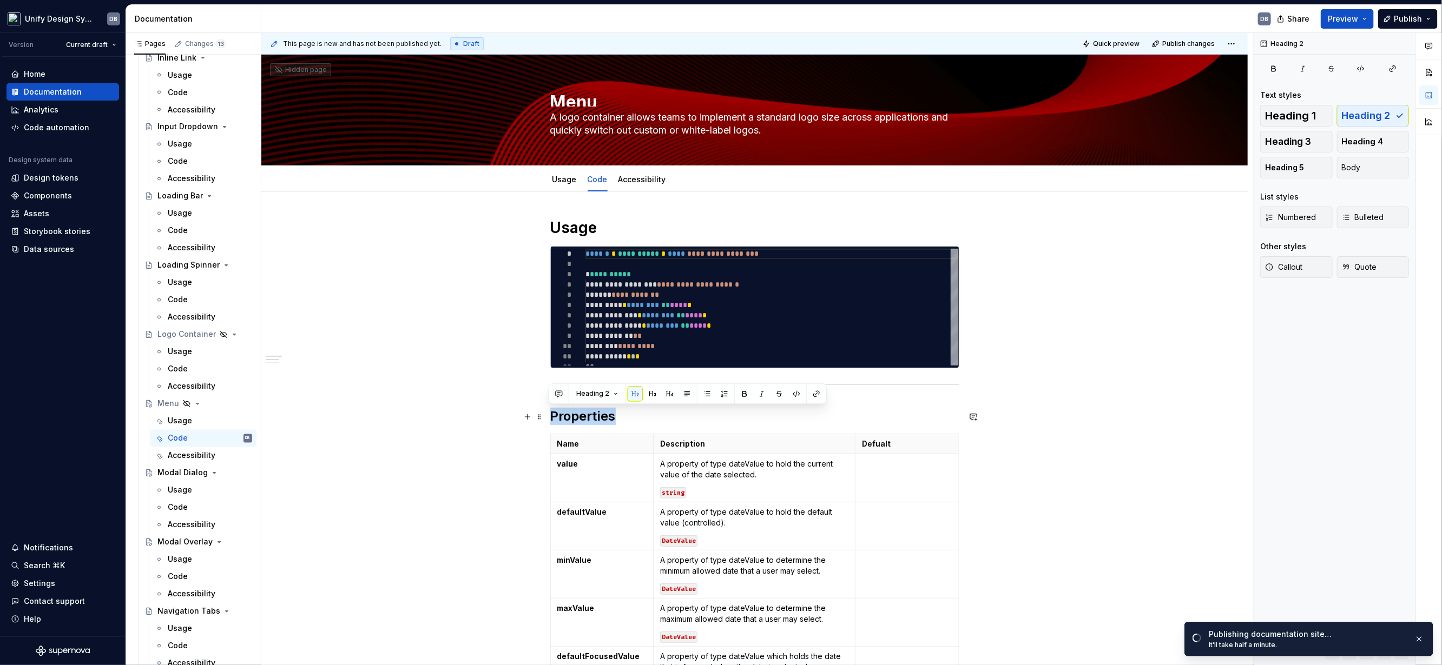
drag, startPoint x: 610, startPoint y: 420, endPoint x: 617, endPoint y: 420, distance: 6.5
click at [617, 420] on h2 "Properties" at bounding box center [754, 416] width 409 height 17
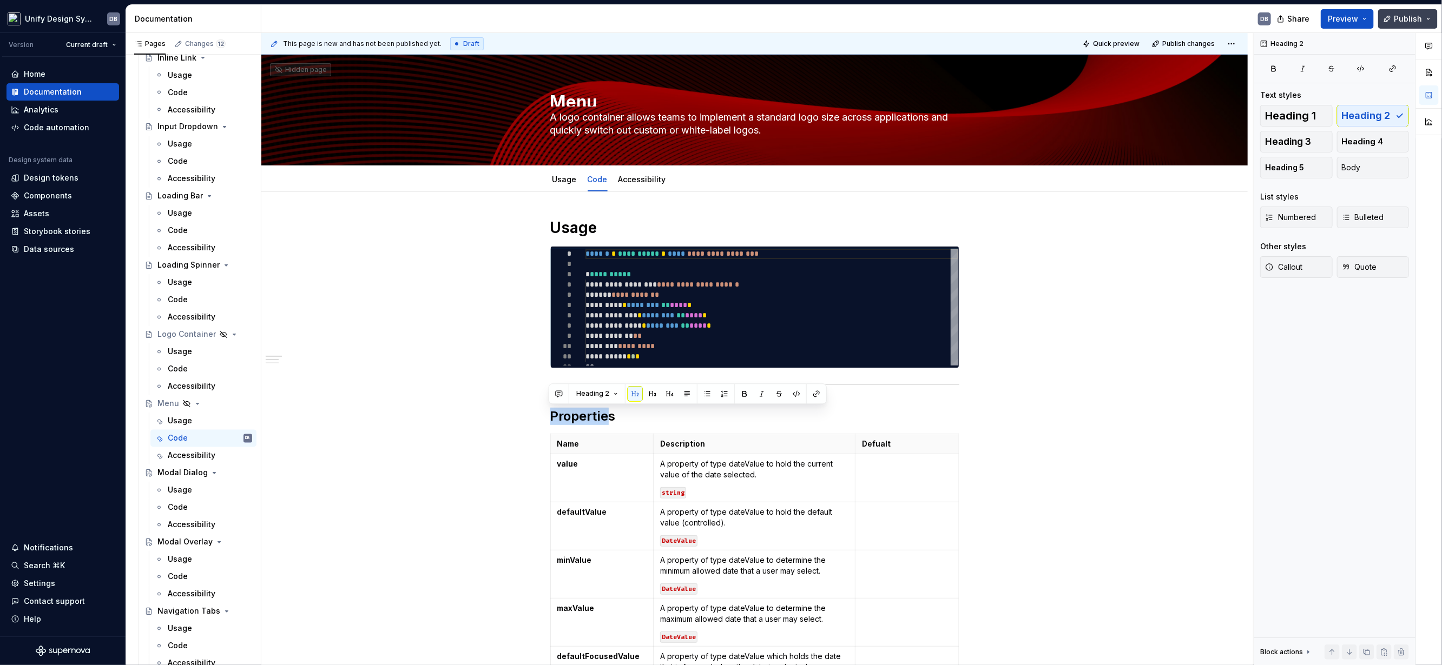
click at [1428, 23] on button "Publish" at bounding box center [1408, 18] width 60 height 19
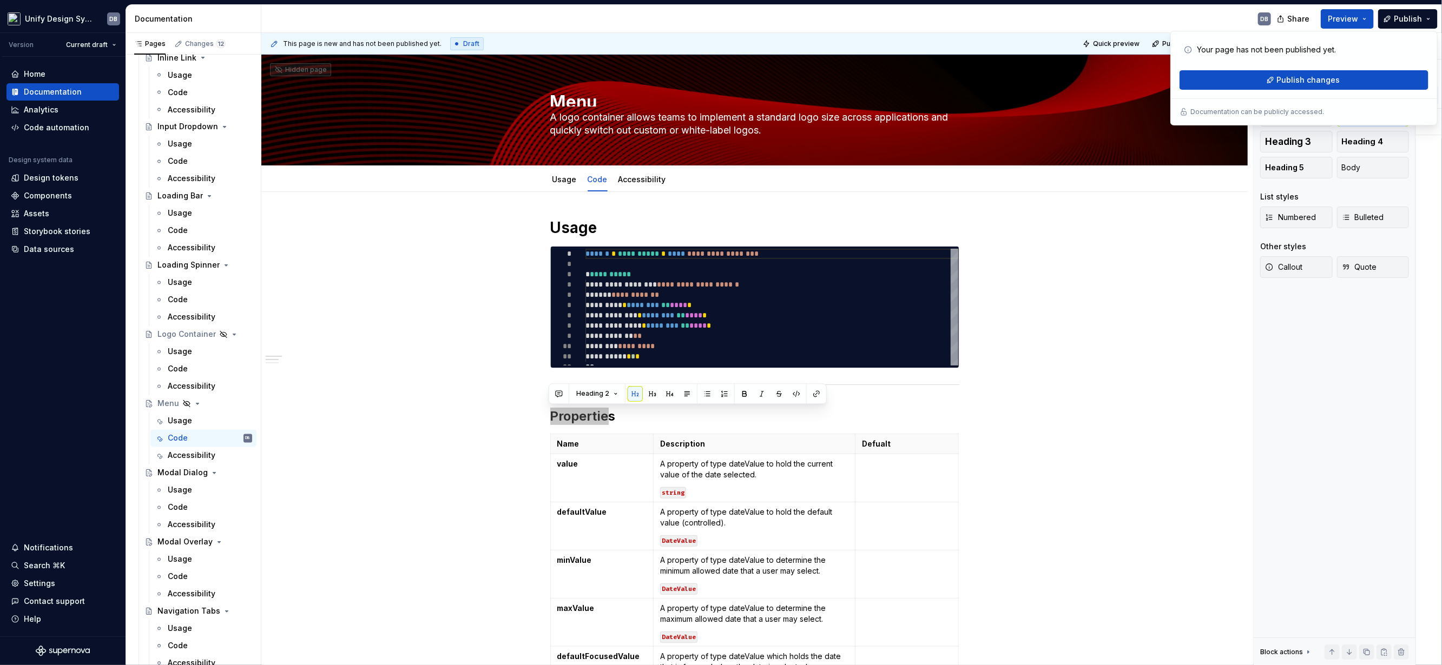
type textarea "*"
